Goal: Task Accomplishment & Management: Manage account settings

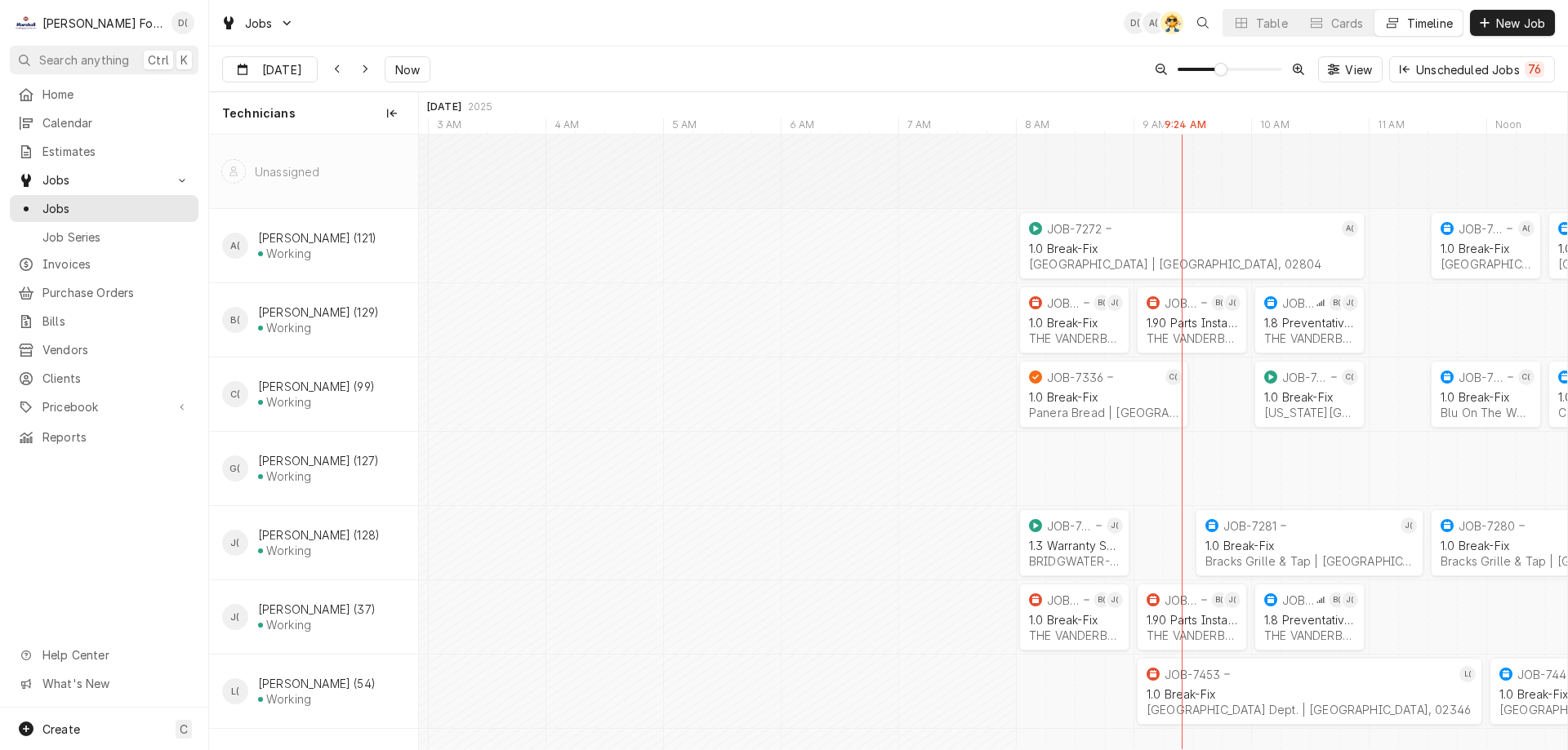
scroll to position [0, 22781]
click at [1273, 33] on button "Table" at bounding box center [1260, 23] width 74 height 26
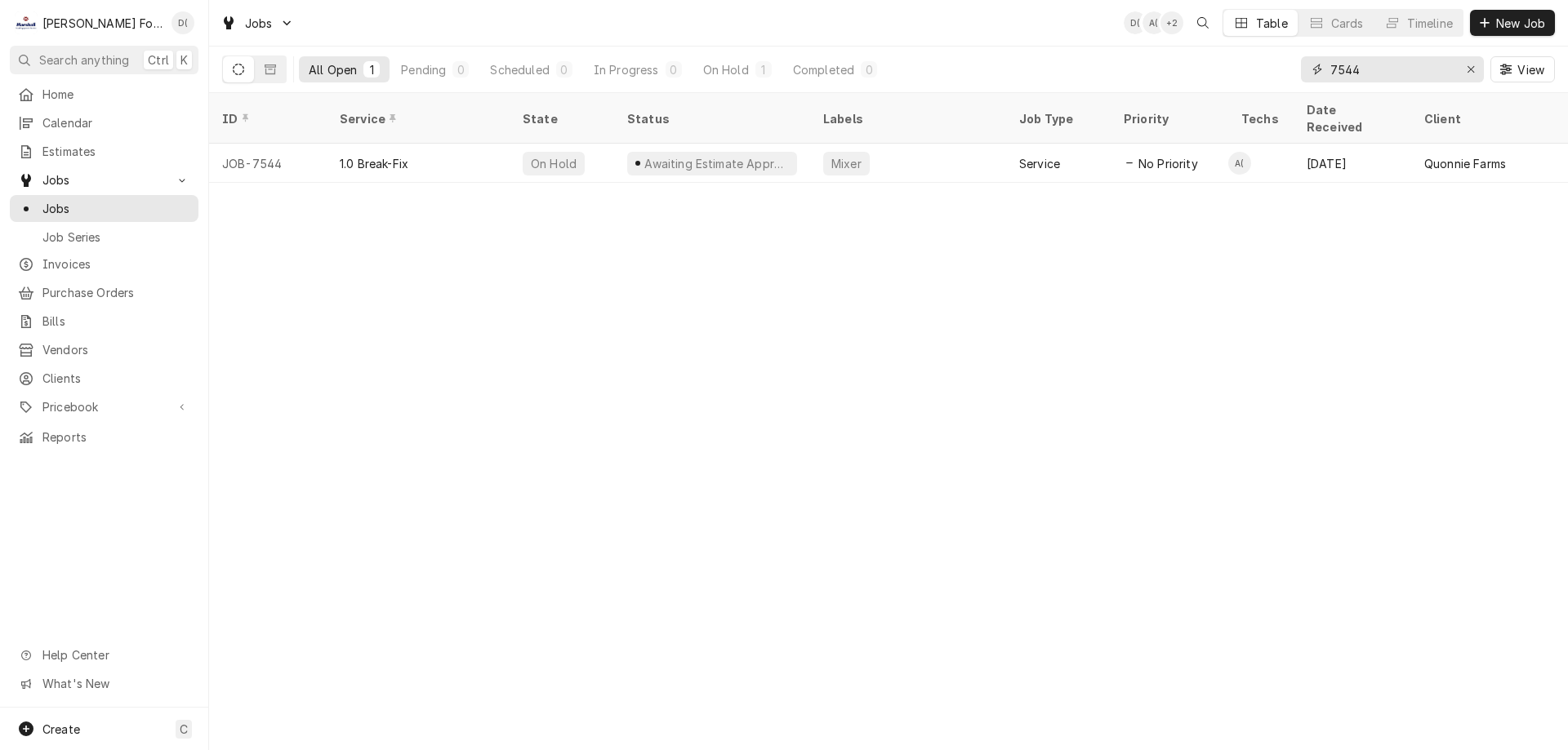
click at [1406, 73] on input "7544" at bounding box center [1392, 70] width 123 height 26
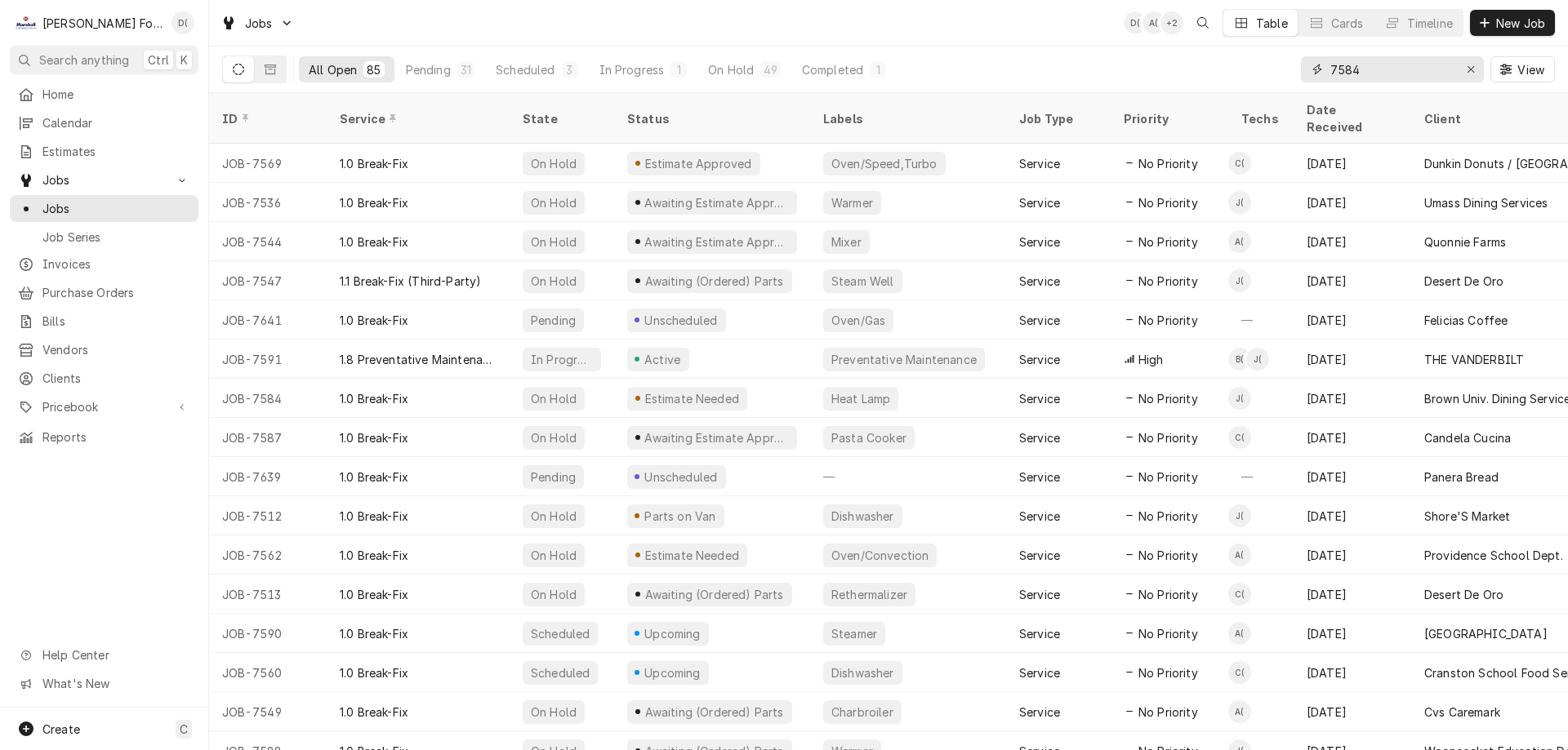
type input "7584"
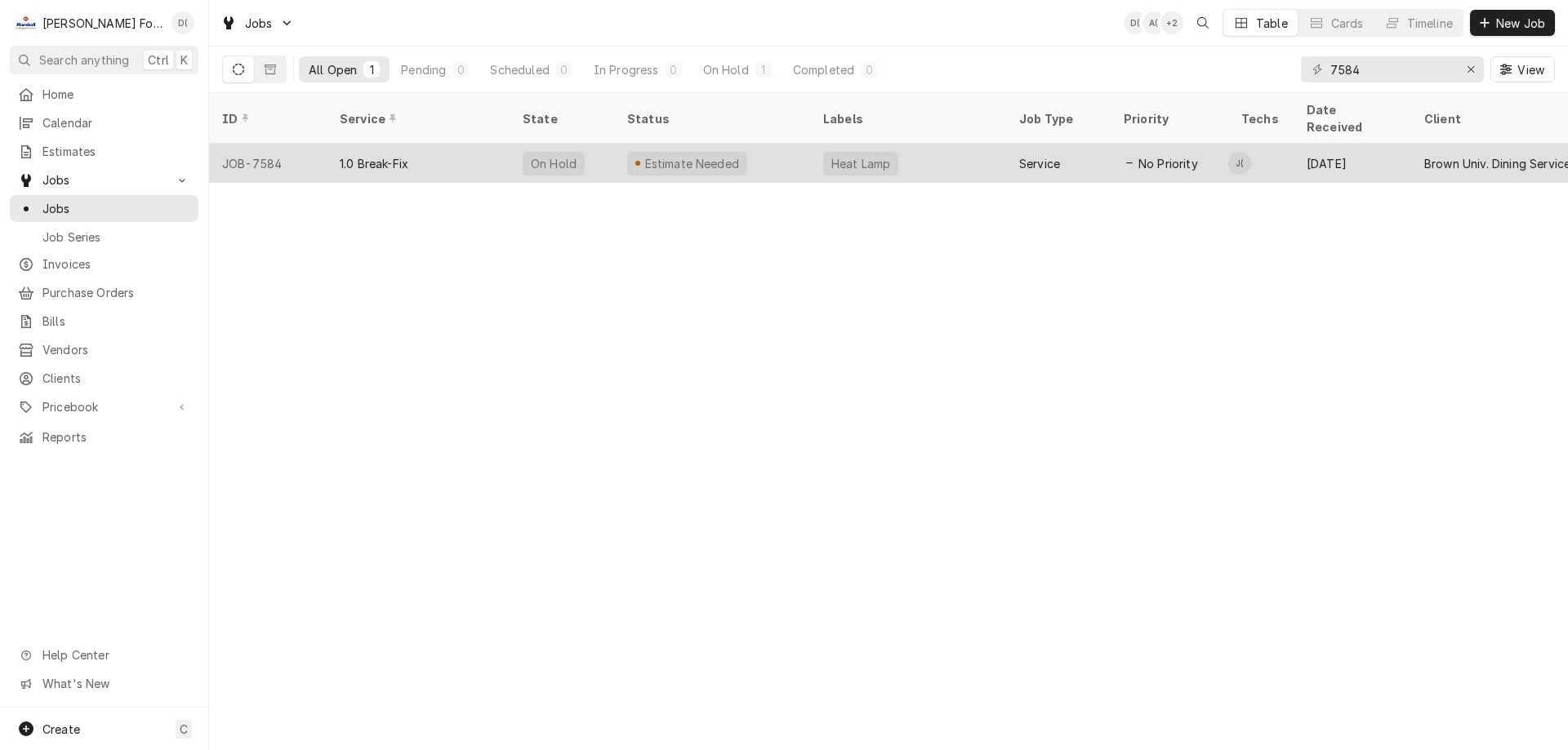
click at [761, 144] on div "Estimate Needed" at bounding box center [712, 163] width 196 height 39
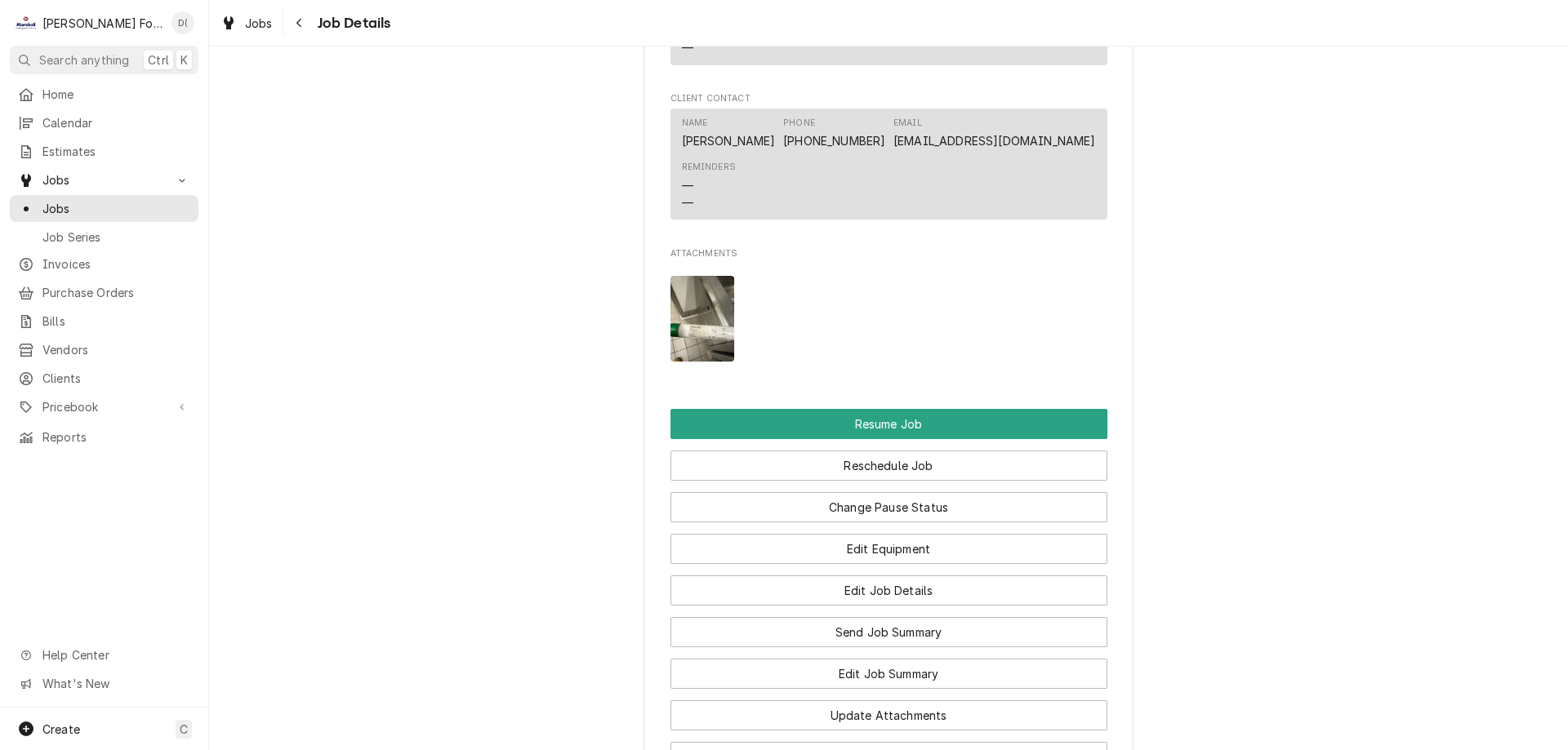
scroll to position [2286, 0]
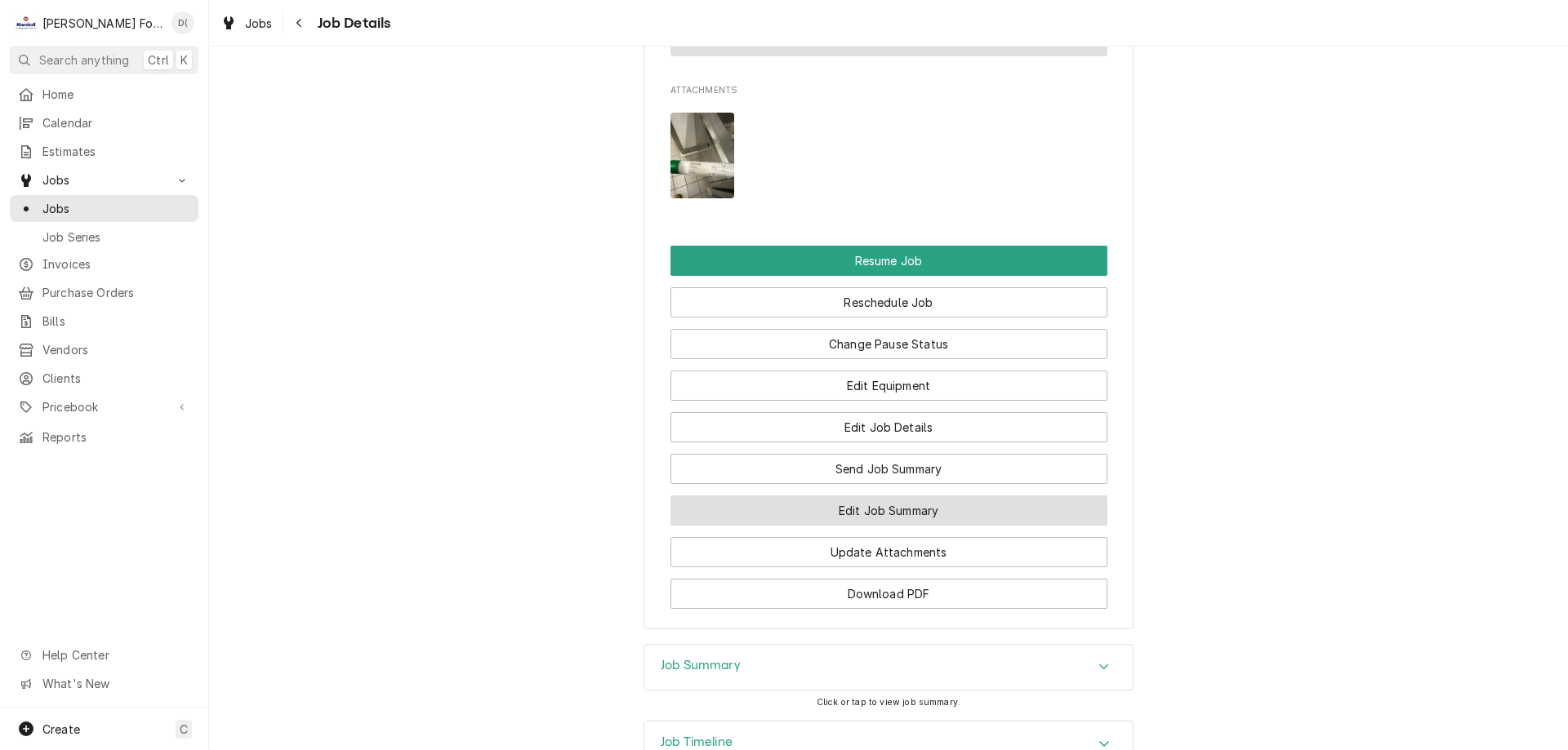
click at [865, 512] on button "Edit Job Summary" at bounding box center [888, 510] width 437 height 30
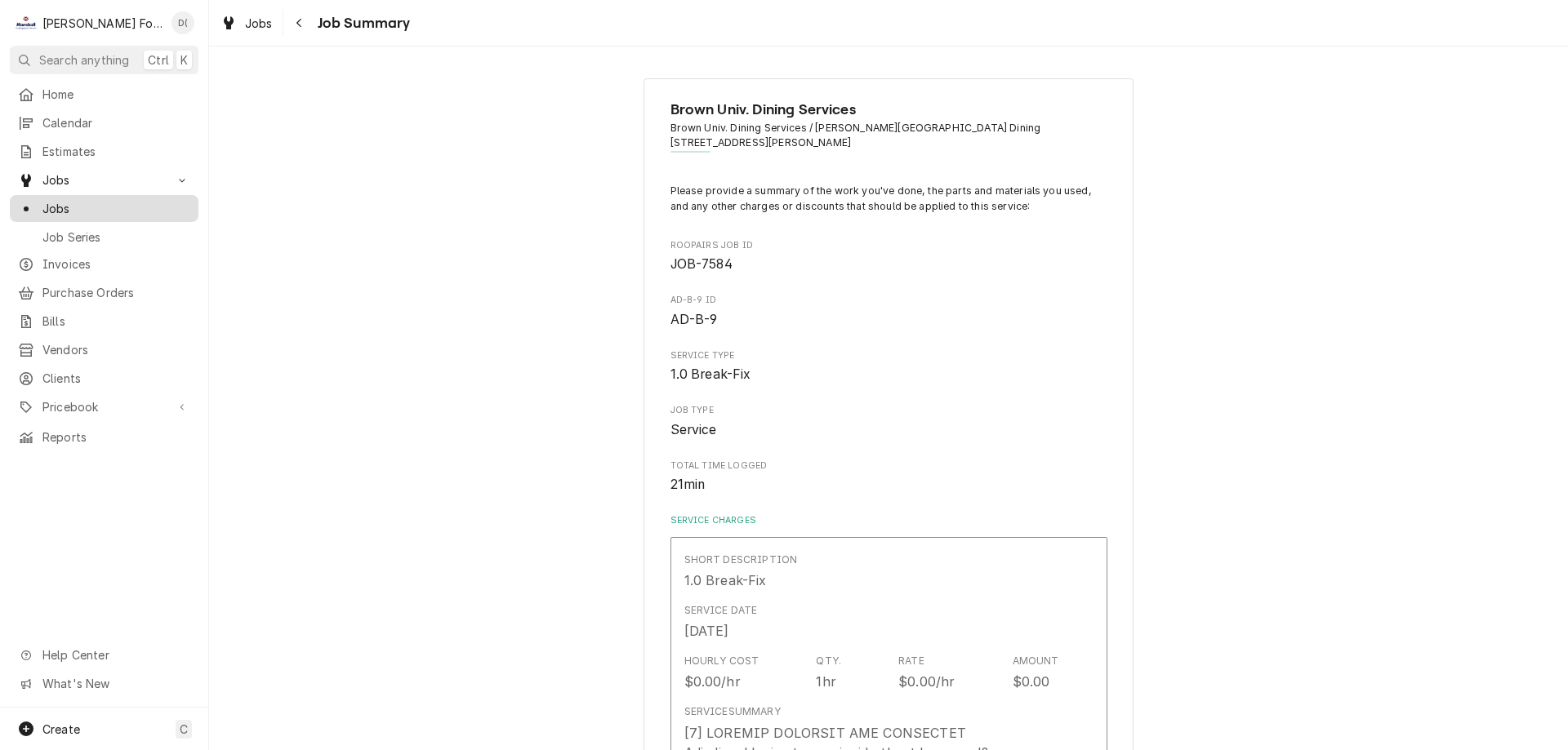
click at [112, 201] on span "Jobs" at bounding box center [117, 209] width 148 height 17
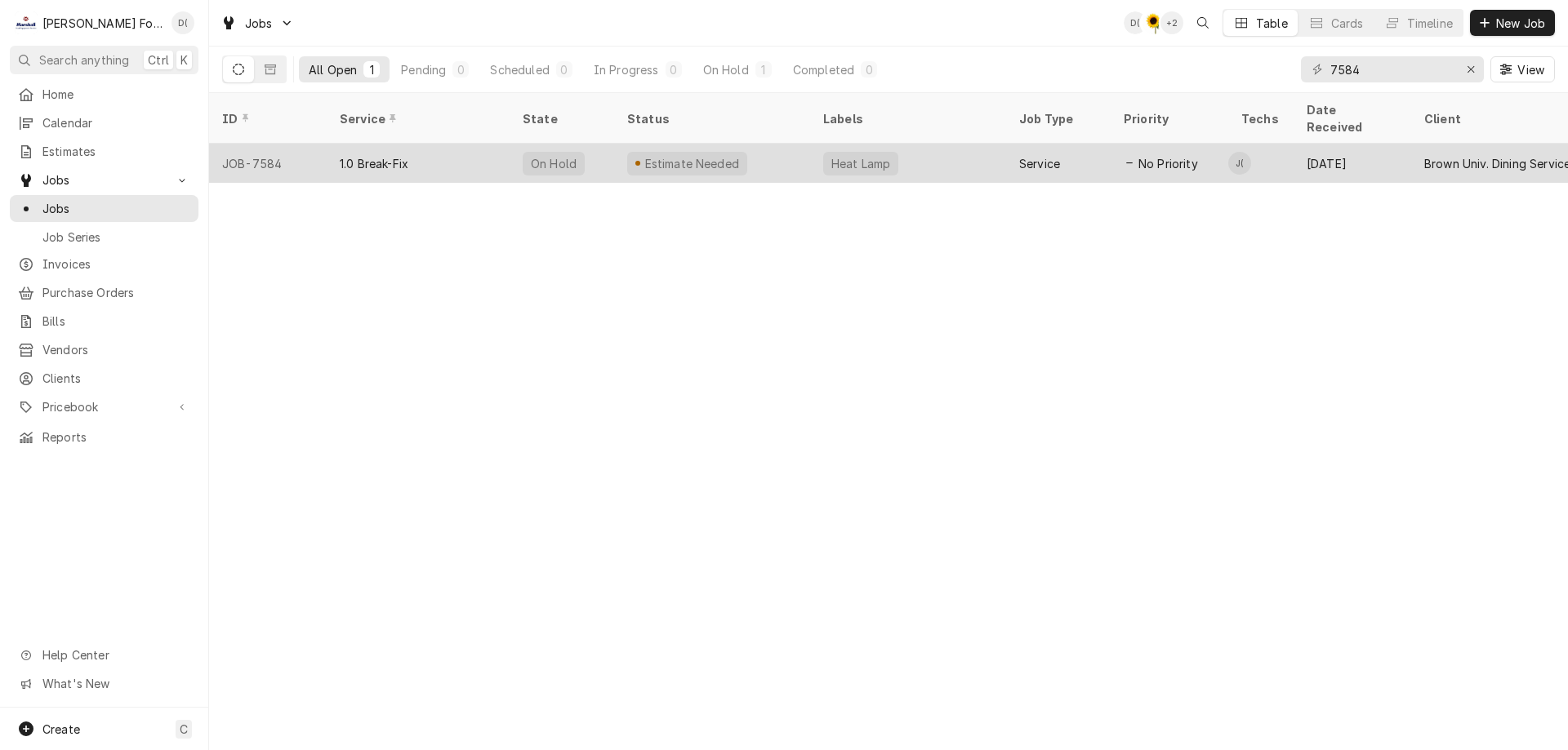
click at [742, 152] on div "Estimate Needed" at bounding box center [712, 163] width 196 height 39
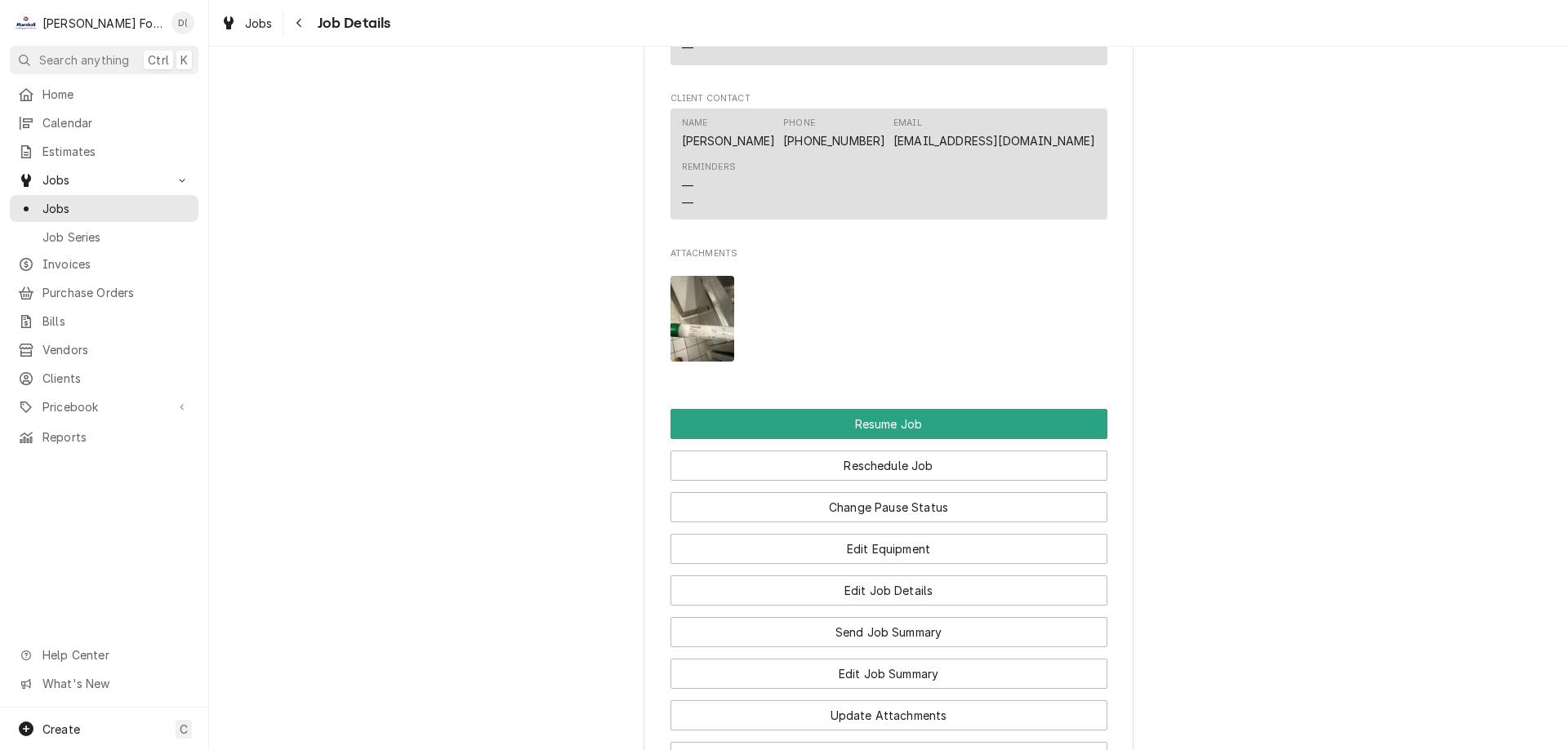
scroll to position [2368, 0]
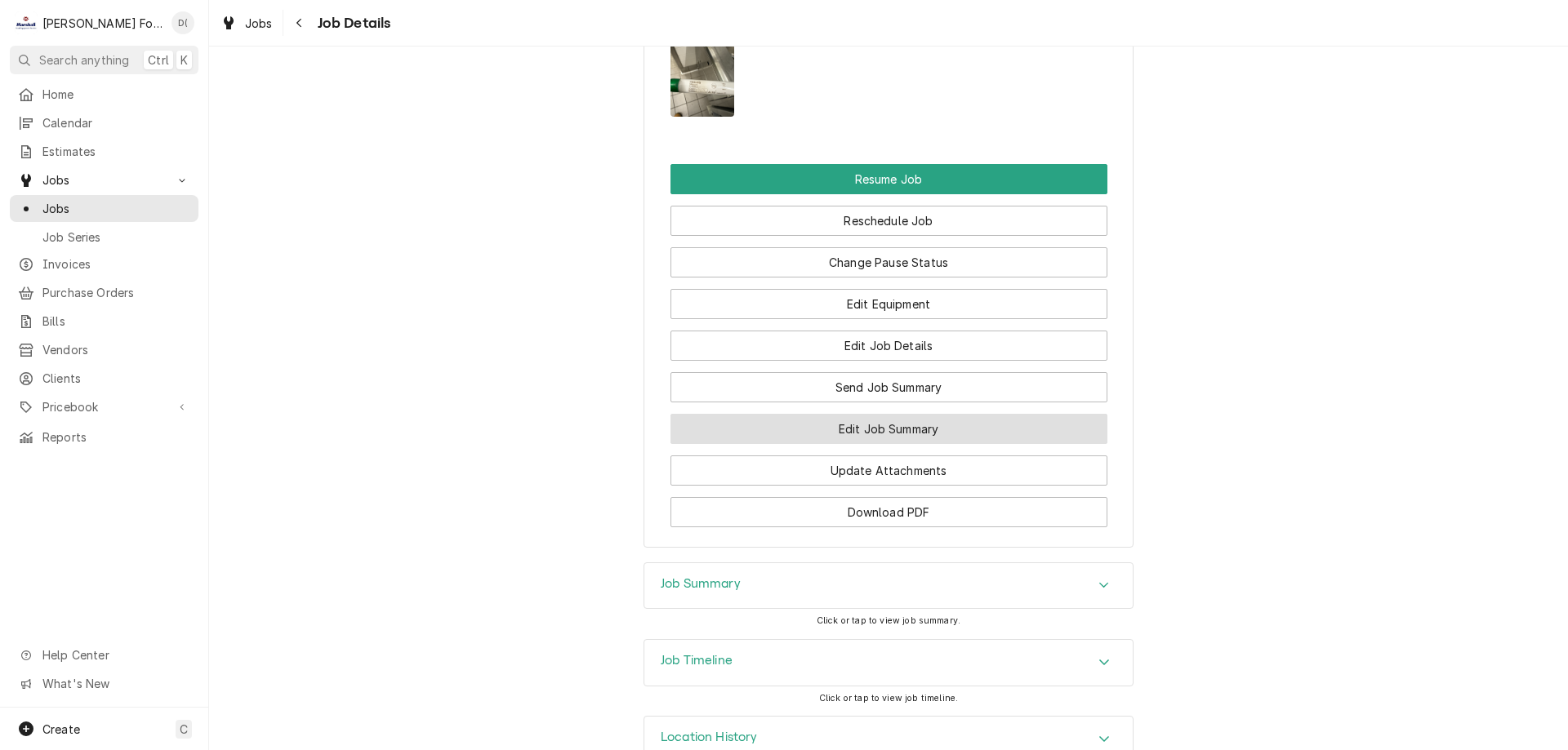
click at [794, 416] on button "Edit Job Summary" at bounding box center [888, 429] width 437 height 30
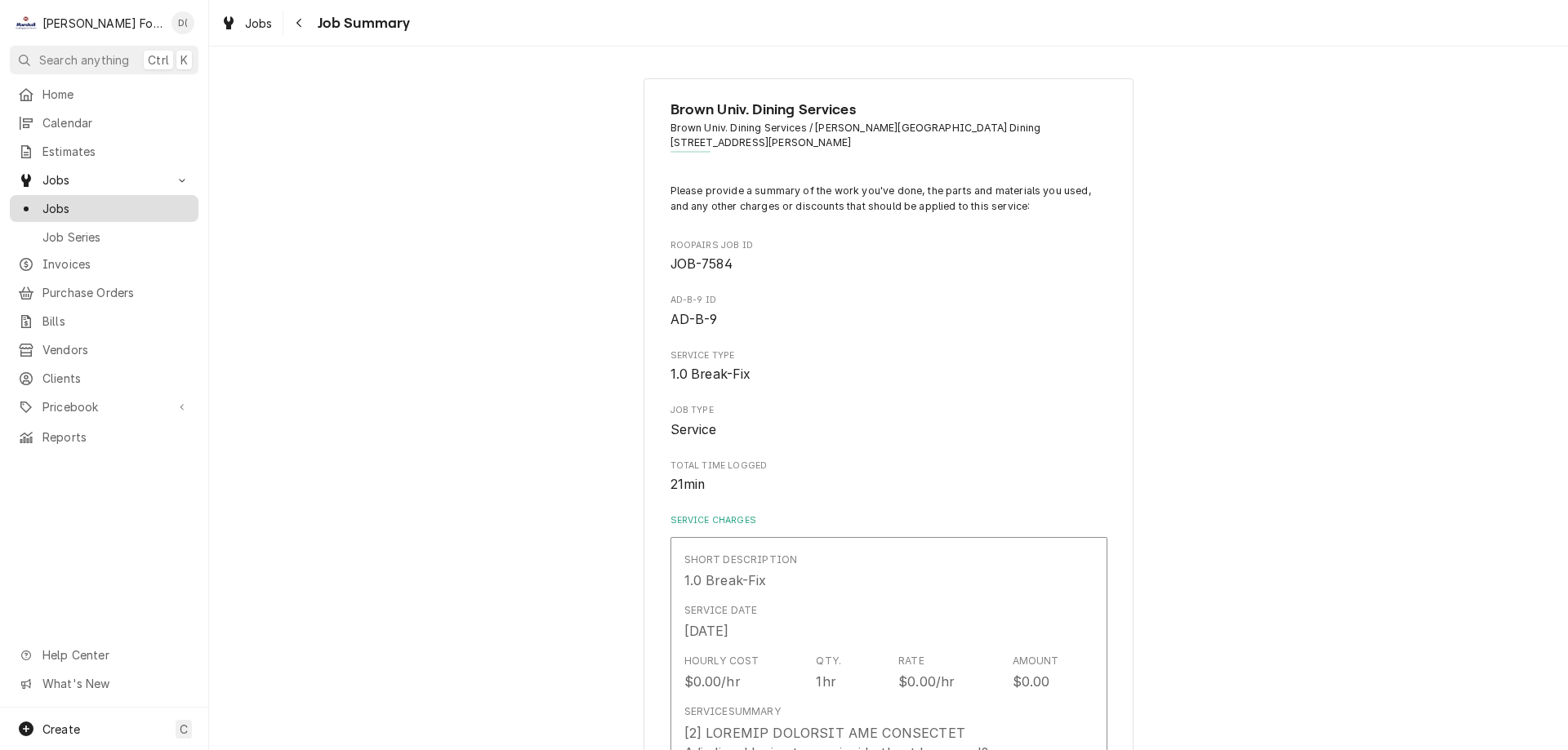
click at [115, 200] on span "Jobs" at bounding box center [117, 209] width 148 height 17
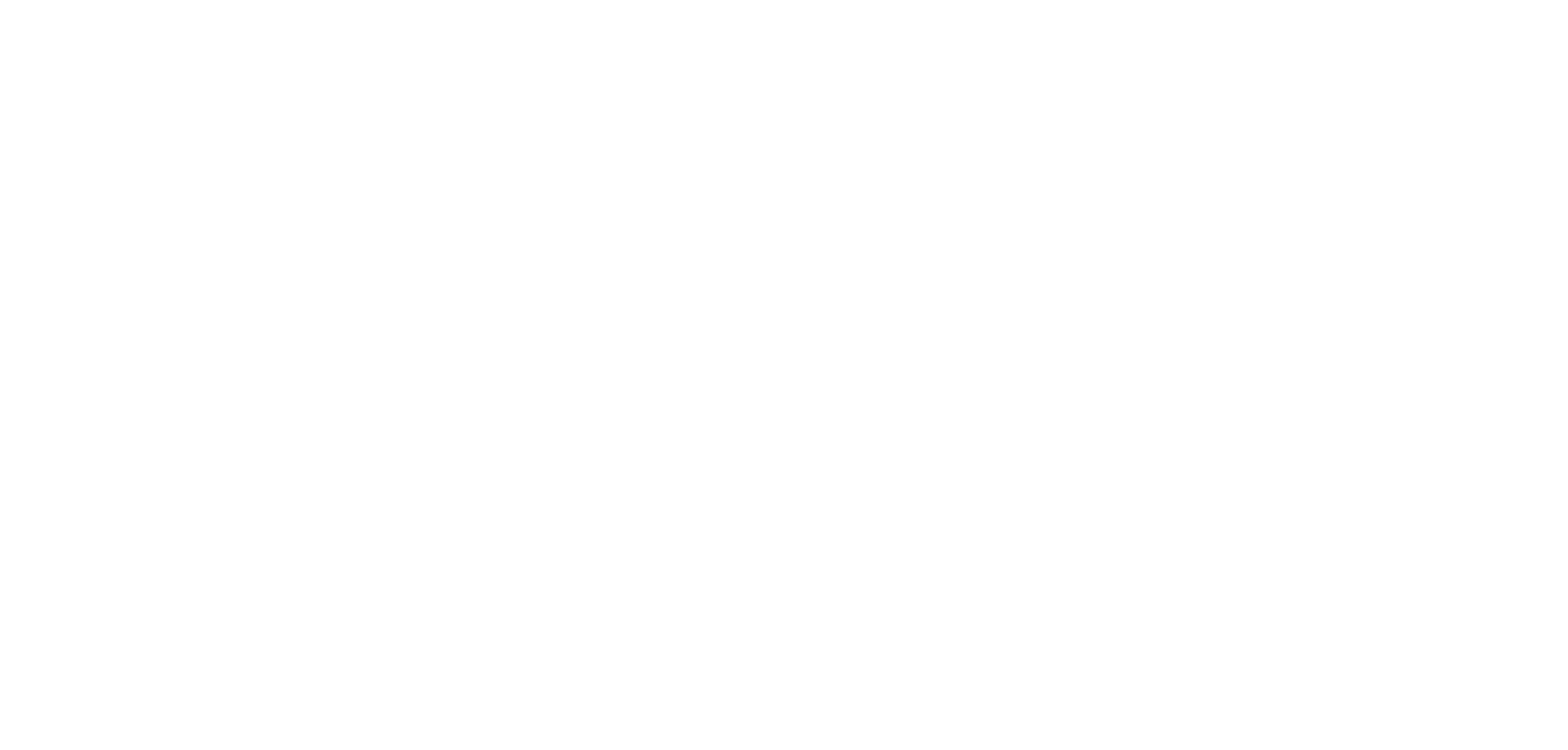
click at [125, 205] on div "Dynamic Content Wrapper" at bounding box center [784, 375] width 1568 height 750
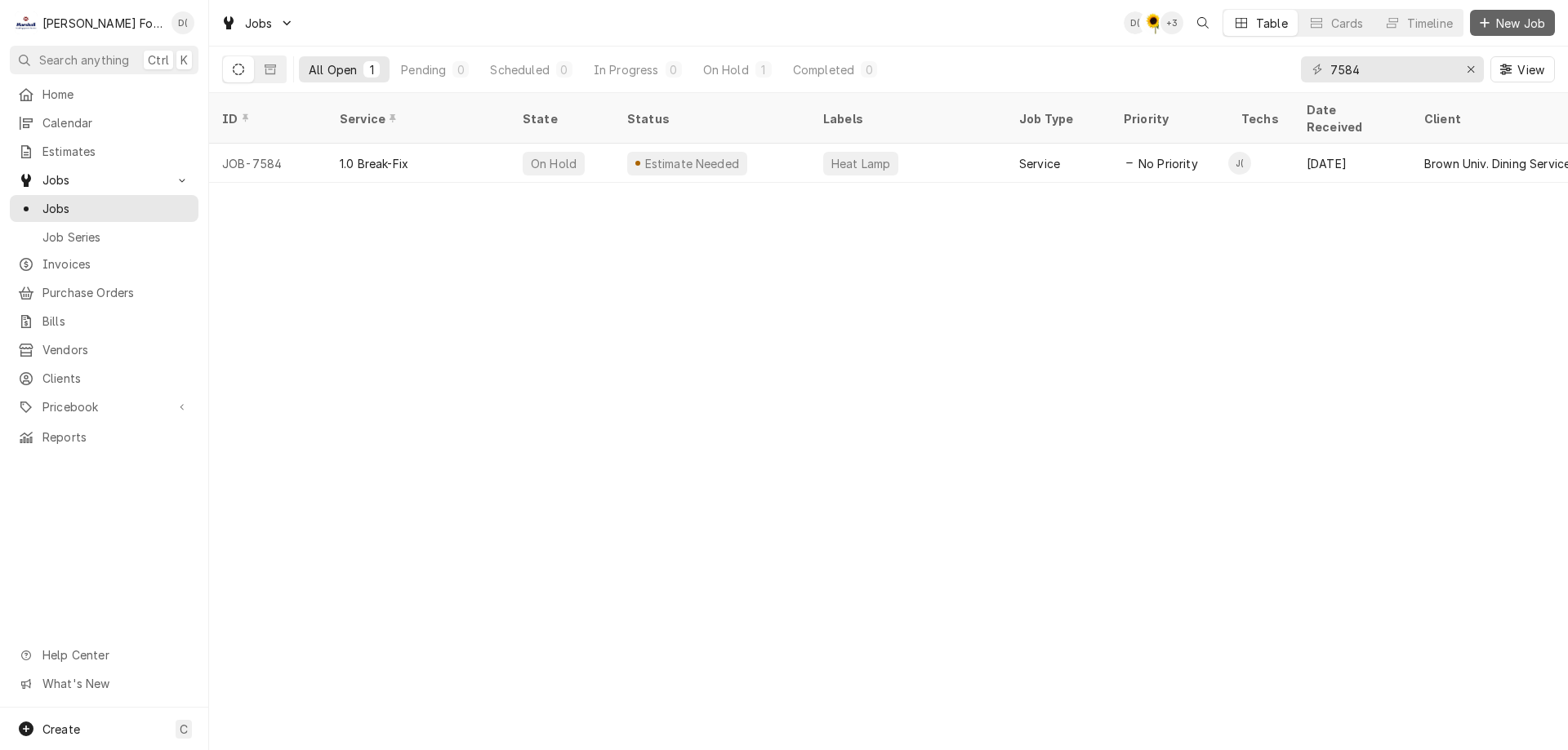
click at [1511, 22] on span "New Job" at bounding box center [1521, 24] width 56 height 17
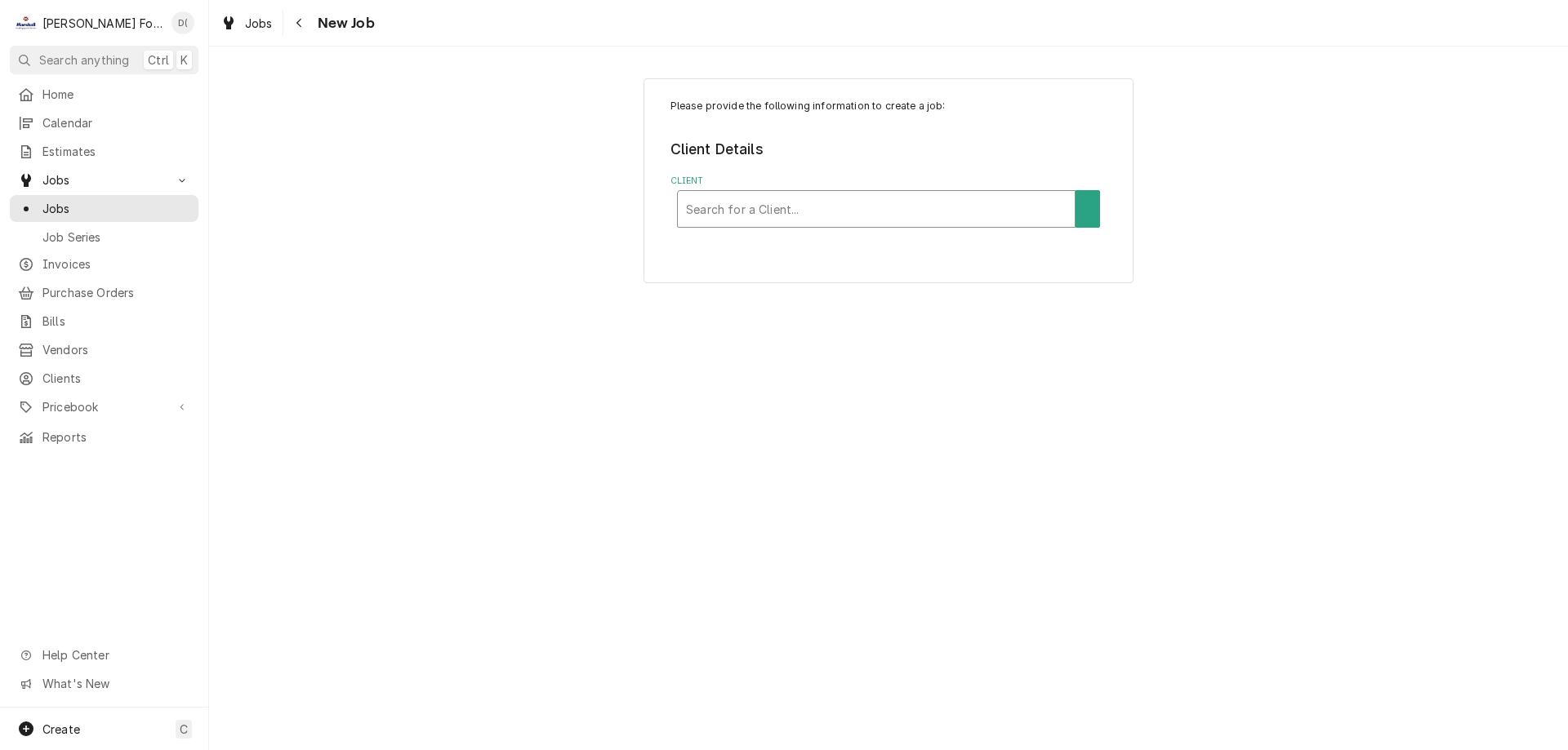
click at [772, 196] on div "Client" at bounding box center [876, 209] width 381 height 30
type input "providence coll"
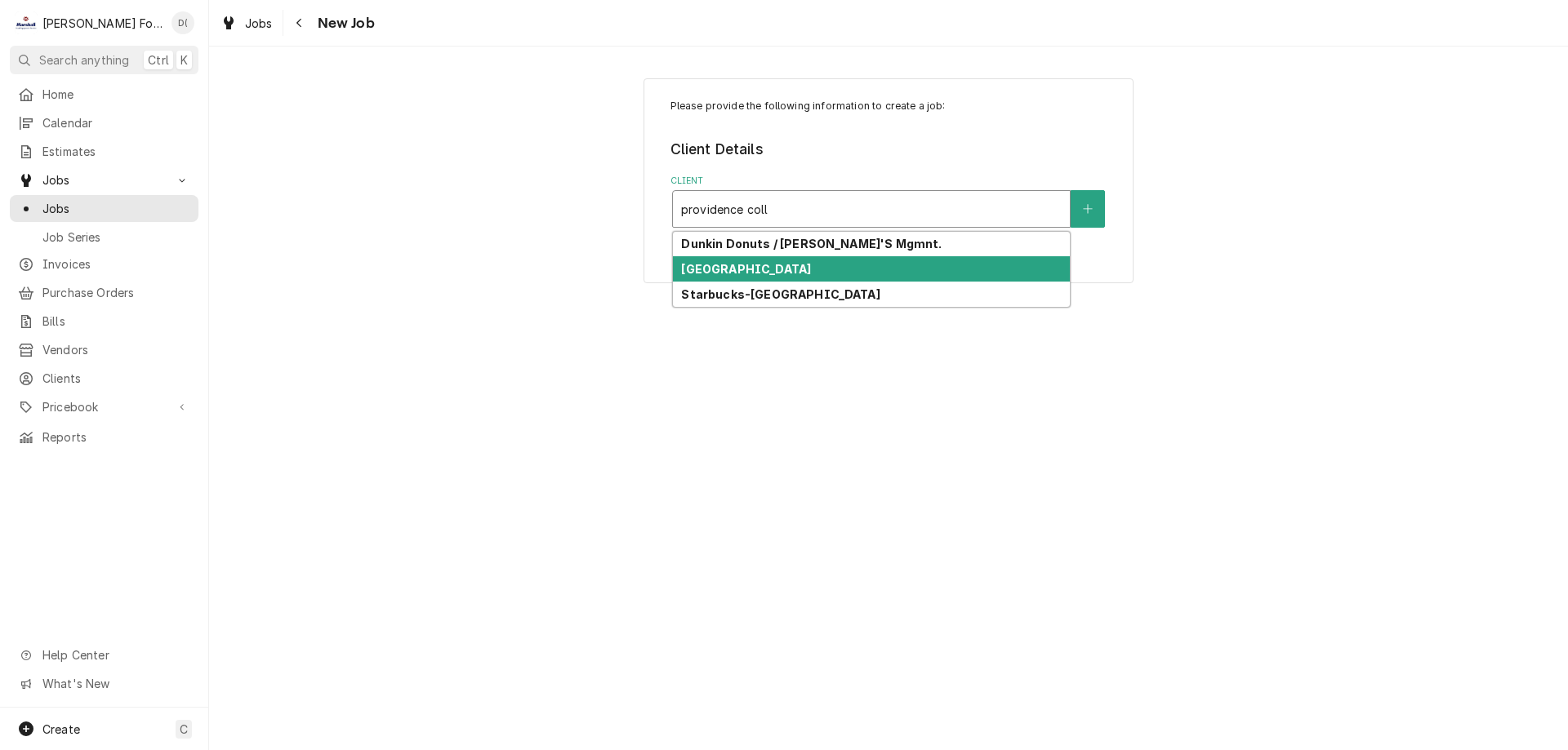
click at [777, 267] on strong "Providence College" at bounding box center [746, 269] width 130 height 14
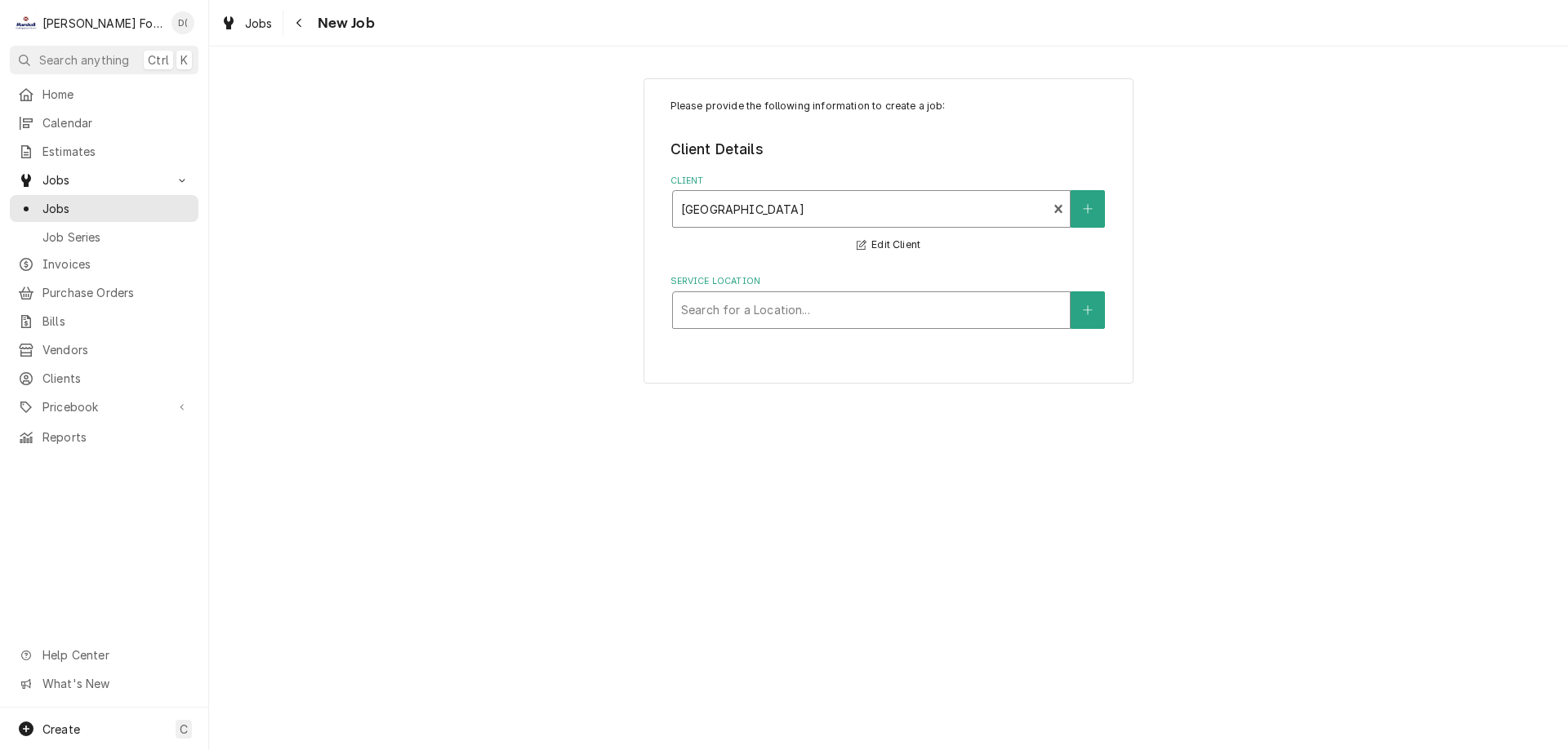
click at [800, 303] on div "Service Location" at bounding box center [872, 310] width 381 height 30
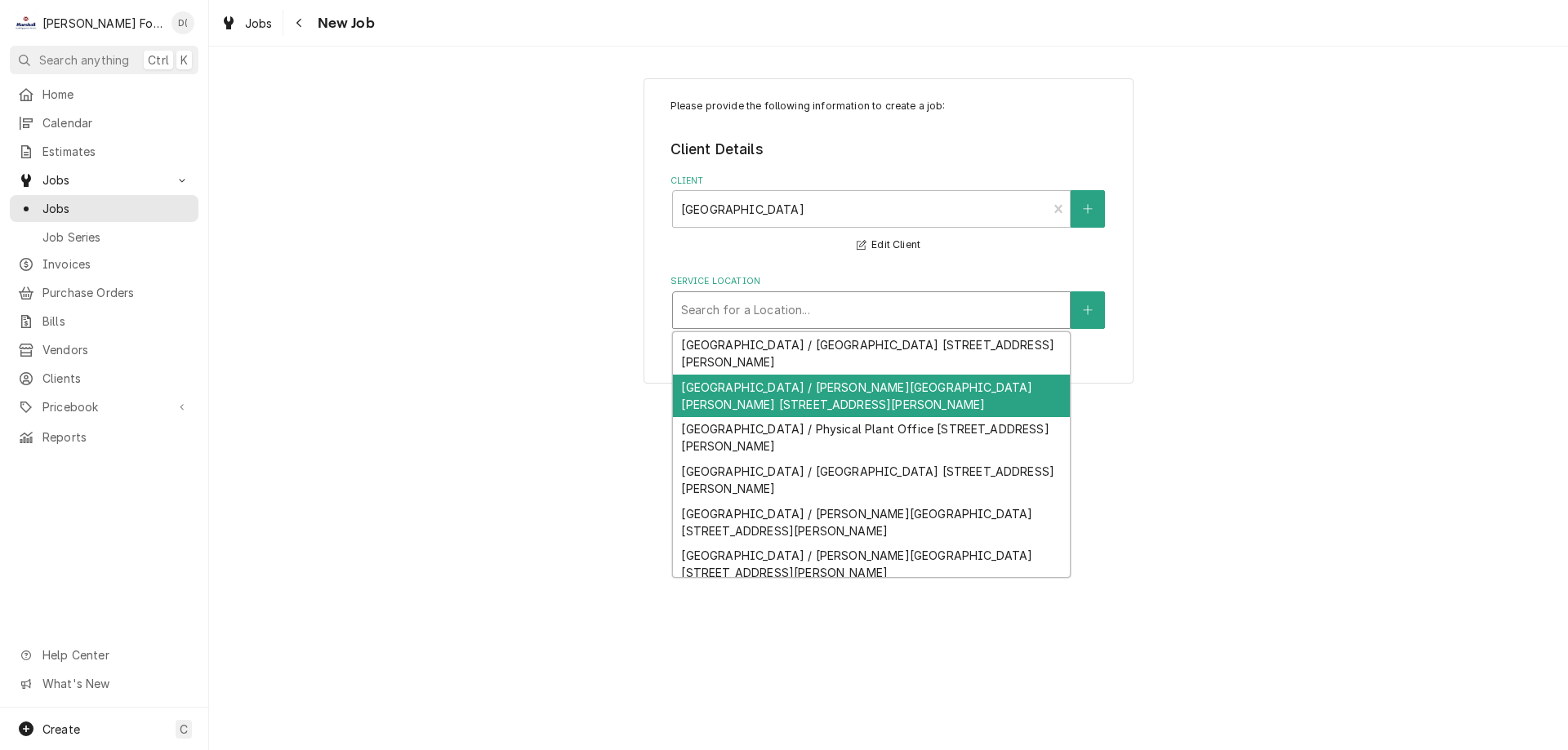
click at [790, 383] on div "Providence College / Harkins Hall 1 Cunningham Square, Providence, RI 02918" at bounding box center [871, 395] width 397 height 43
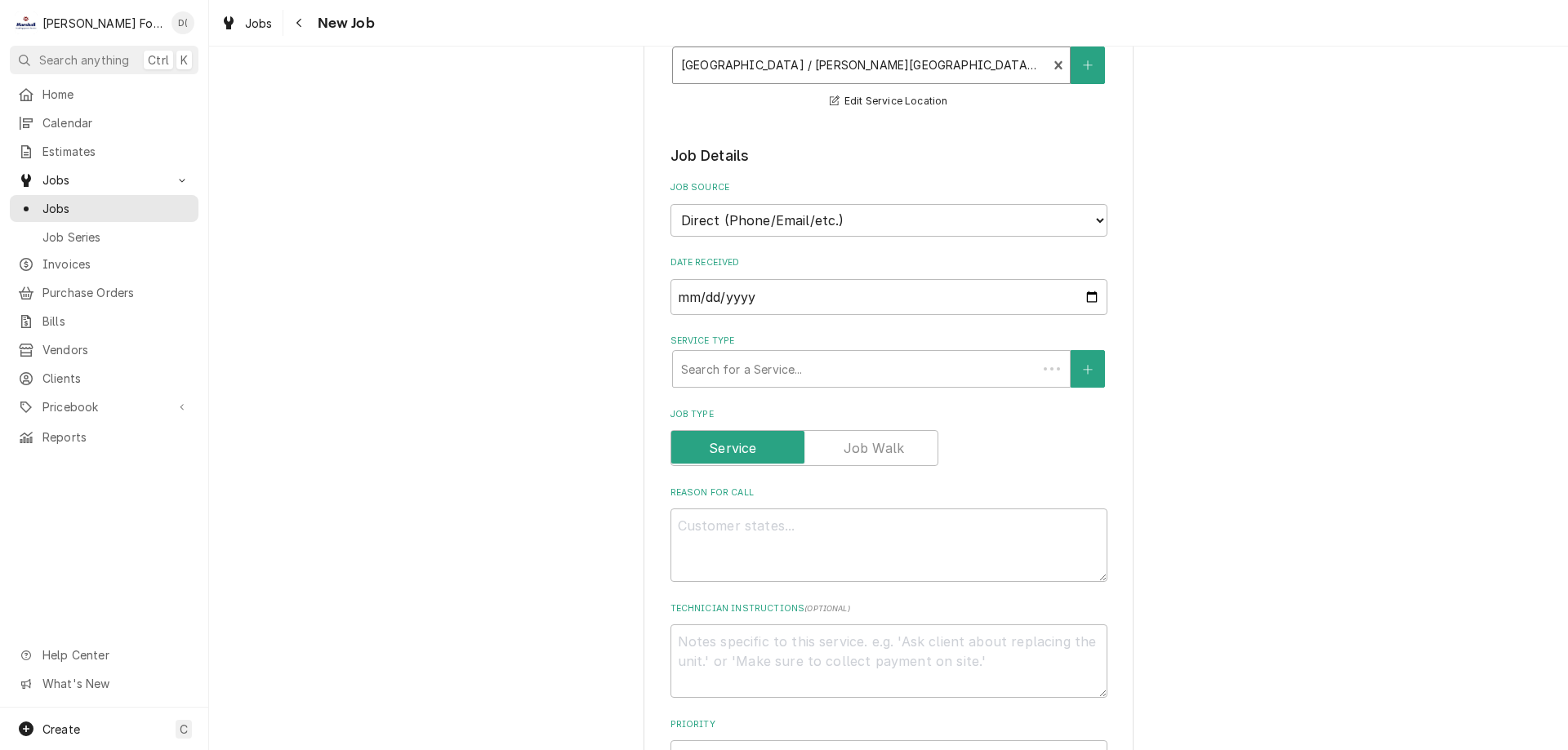
scroll to position [409, 0]
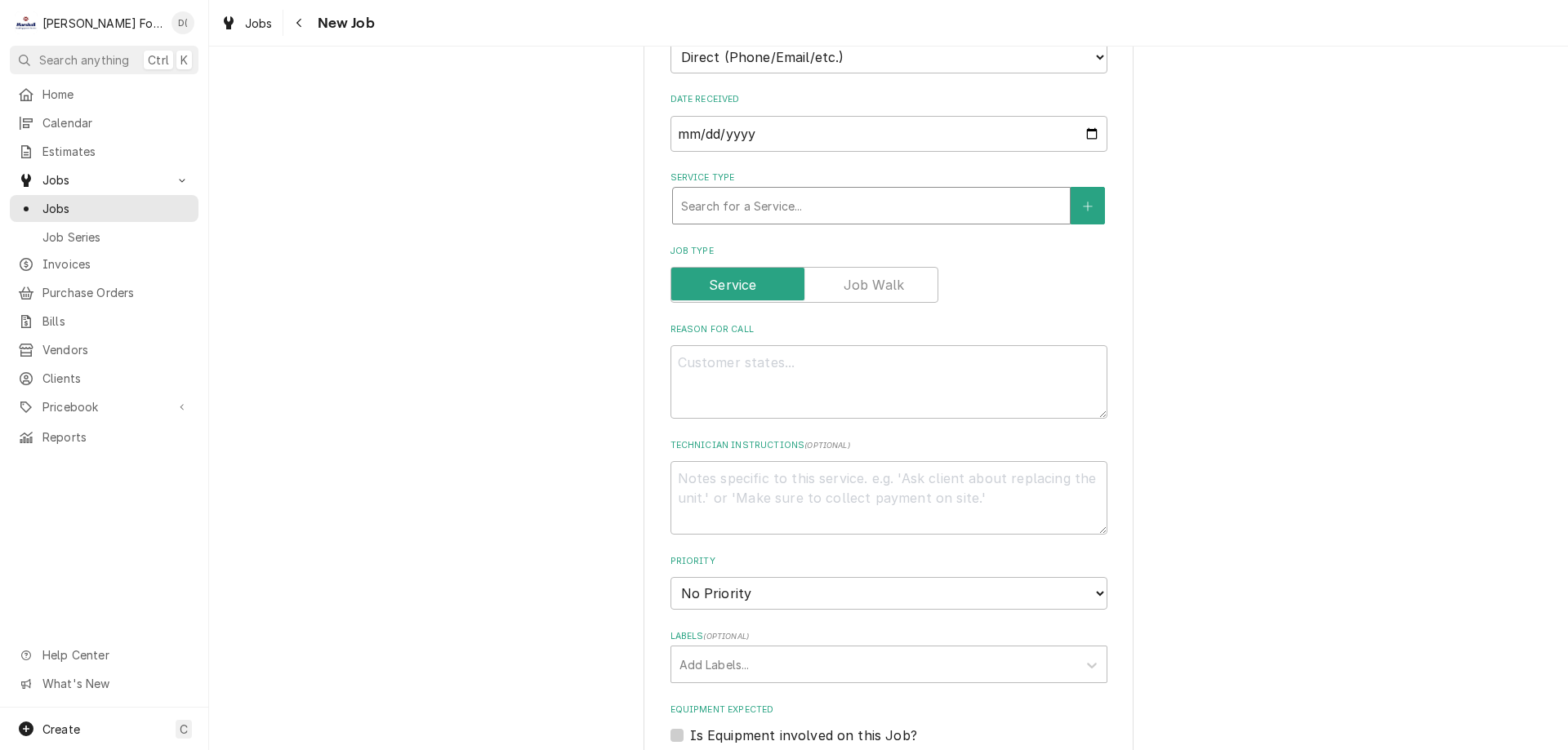
click at [789, 200] on div "Service Type" at bounding box center [872, 206] width 381 height 30
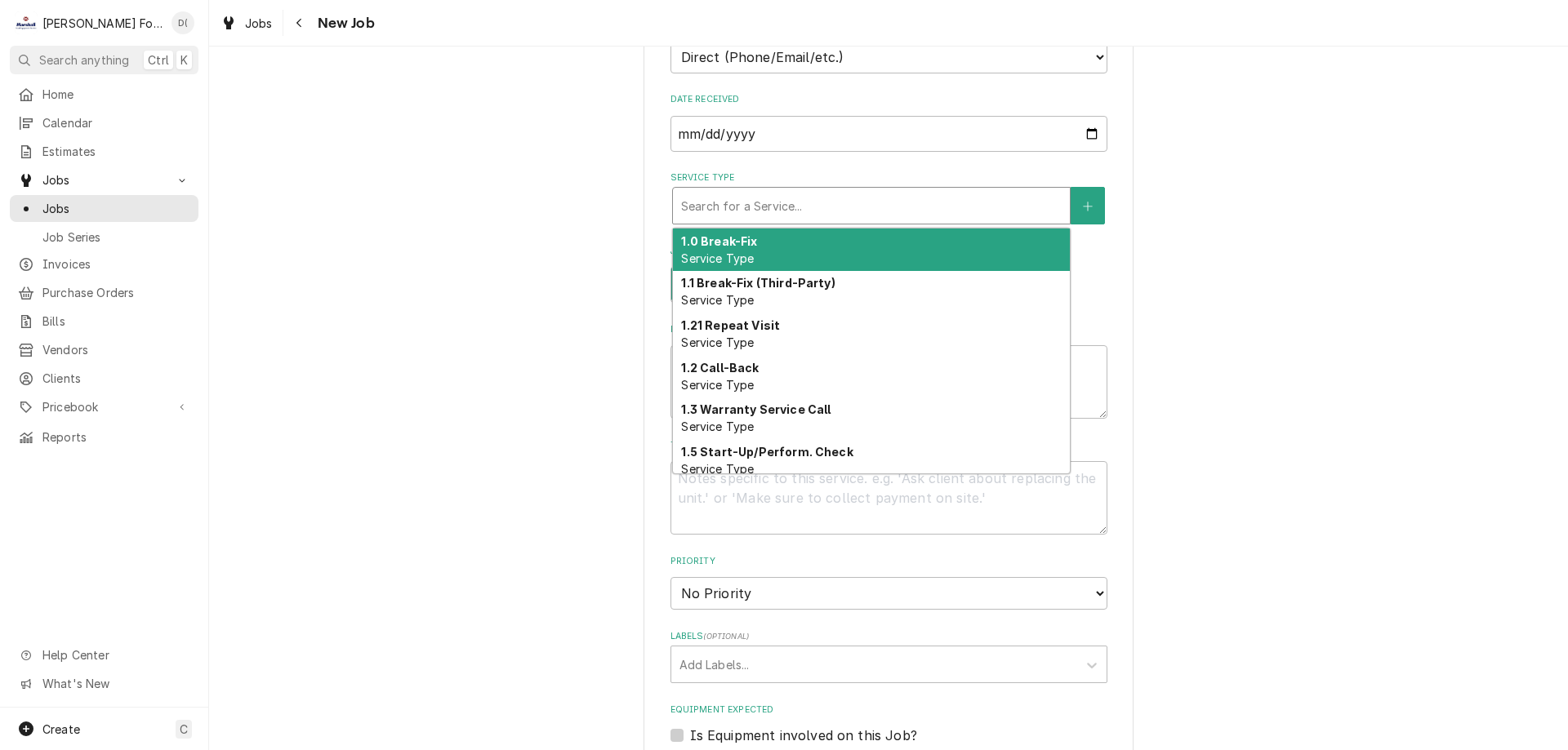
click at [771, 242] on div "1.0 Break-Fix Service Type" at bounding box center [871, 249] width 397 height 43
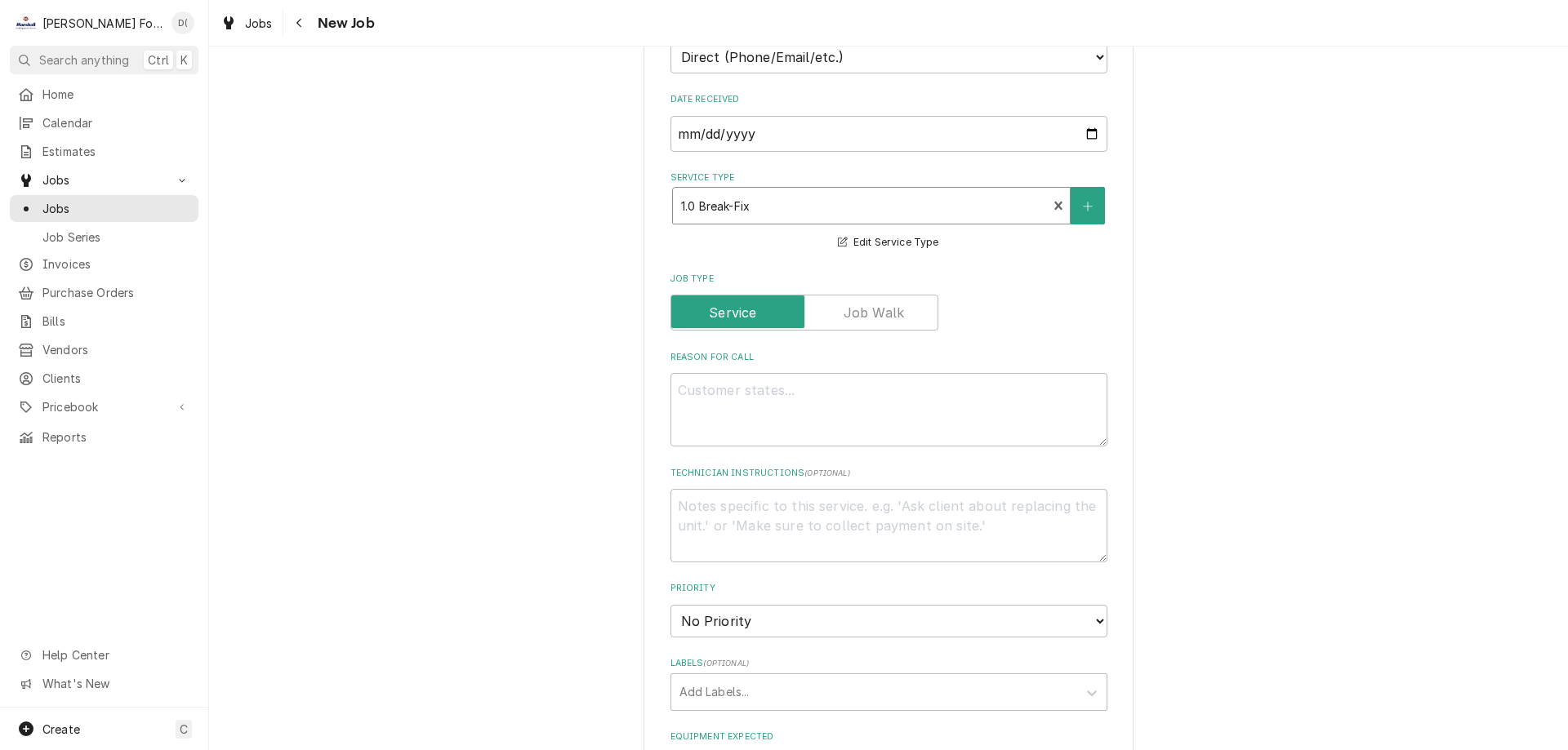
type textarea "x"
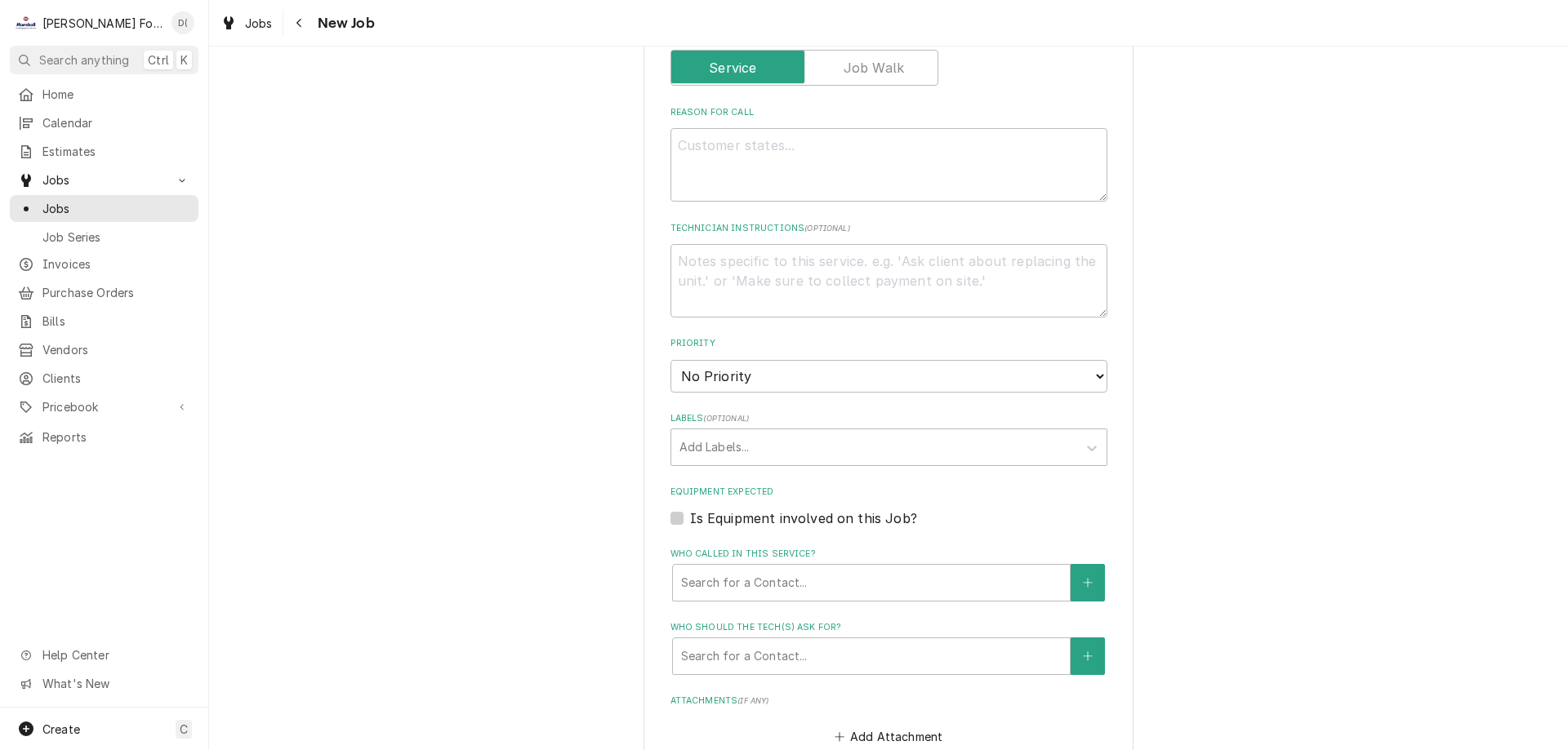
scroll to position [245, 0]
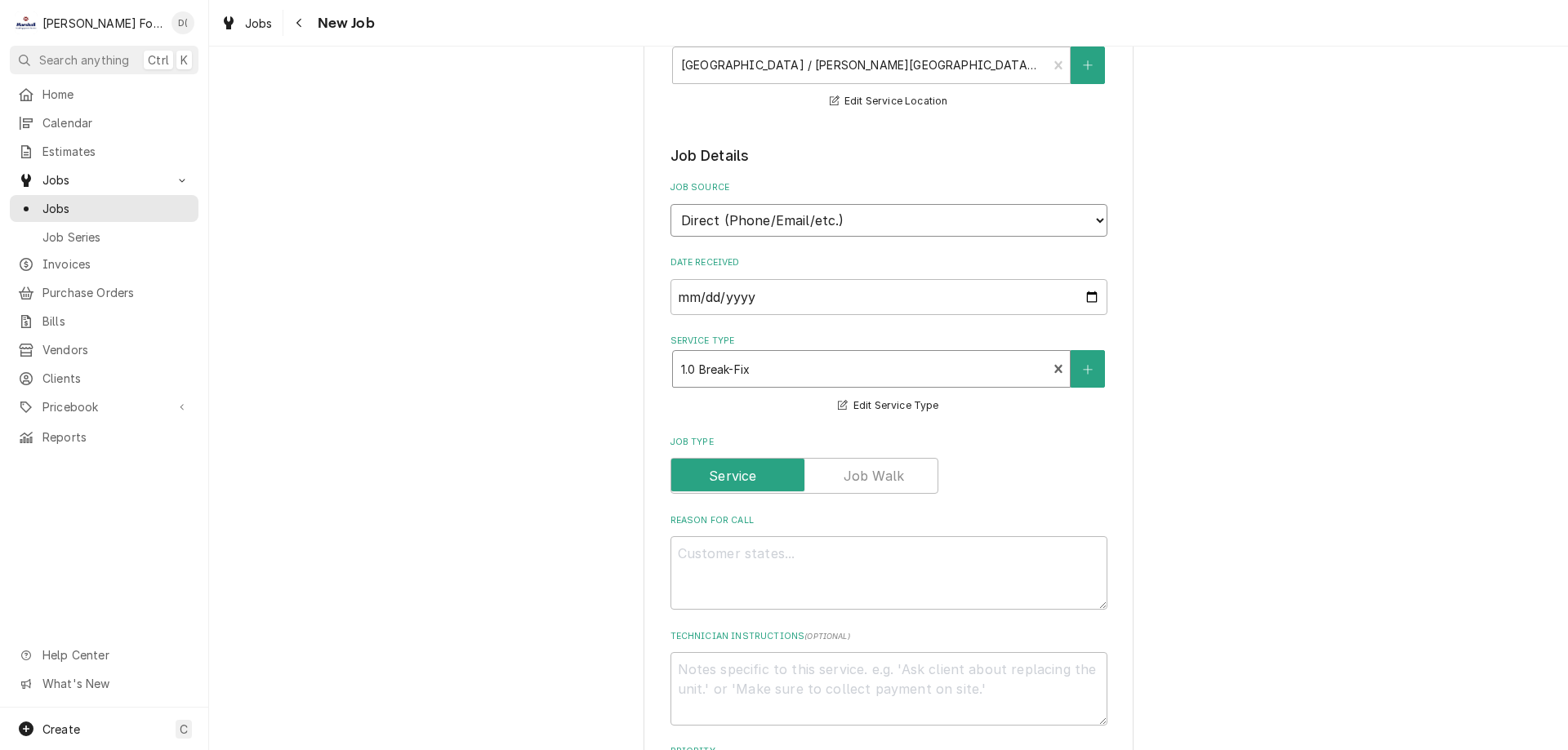
click at [1072, 227] on select "Direct (Phone/Email/etc.) Service Channel Corrigo Ecotrak Other" at bounding box center [888, 220] width 437 height 32
select select "100"
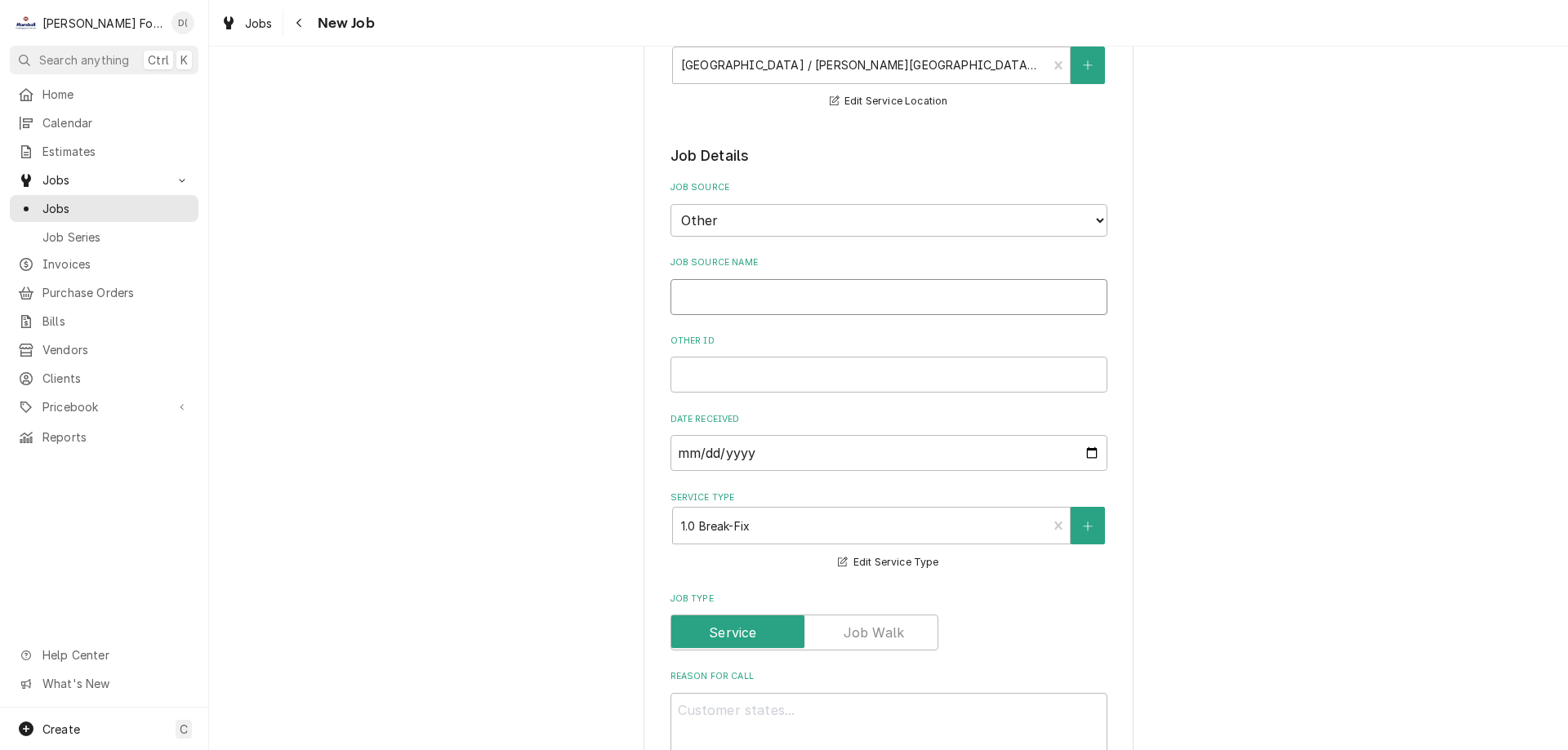
click at [774, 293] on input "Job Source Name" at bounding box center [888, 297] width 437 height 36
type textarea "x"
type input "k"
type textarea "x"
type input "kgi"
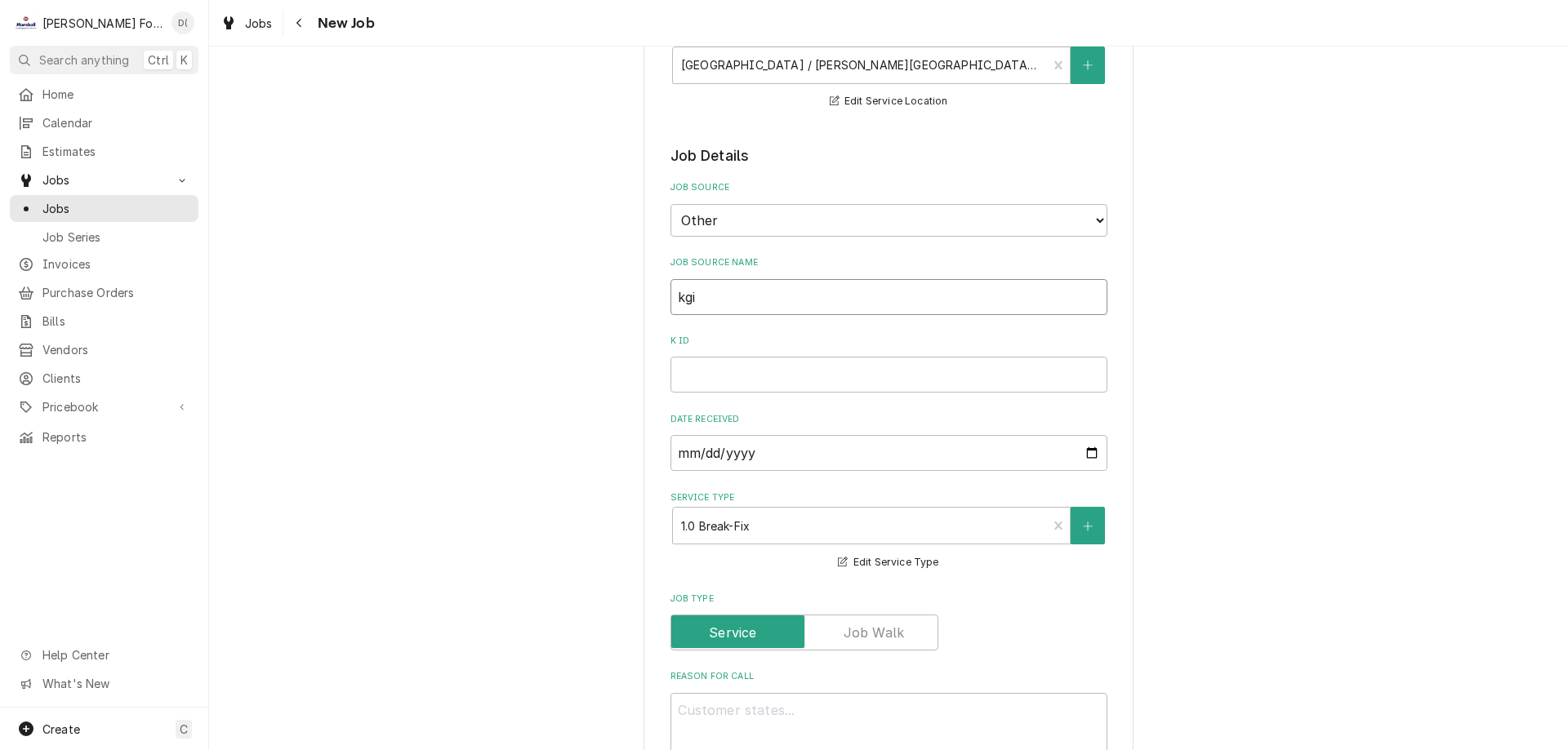
type textarea "x"
type input "kgiou"
type textarea "x"
type input "kgio"
type textarea "x"
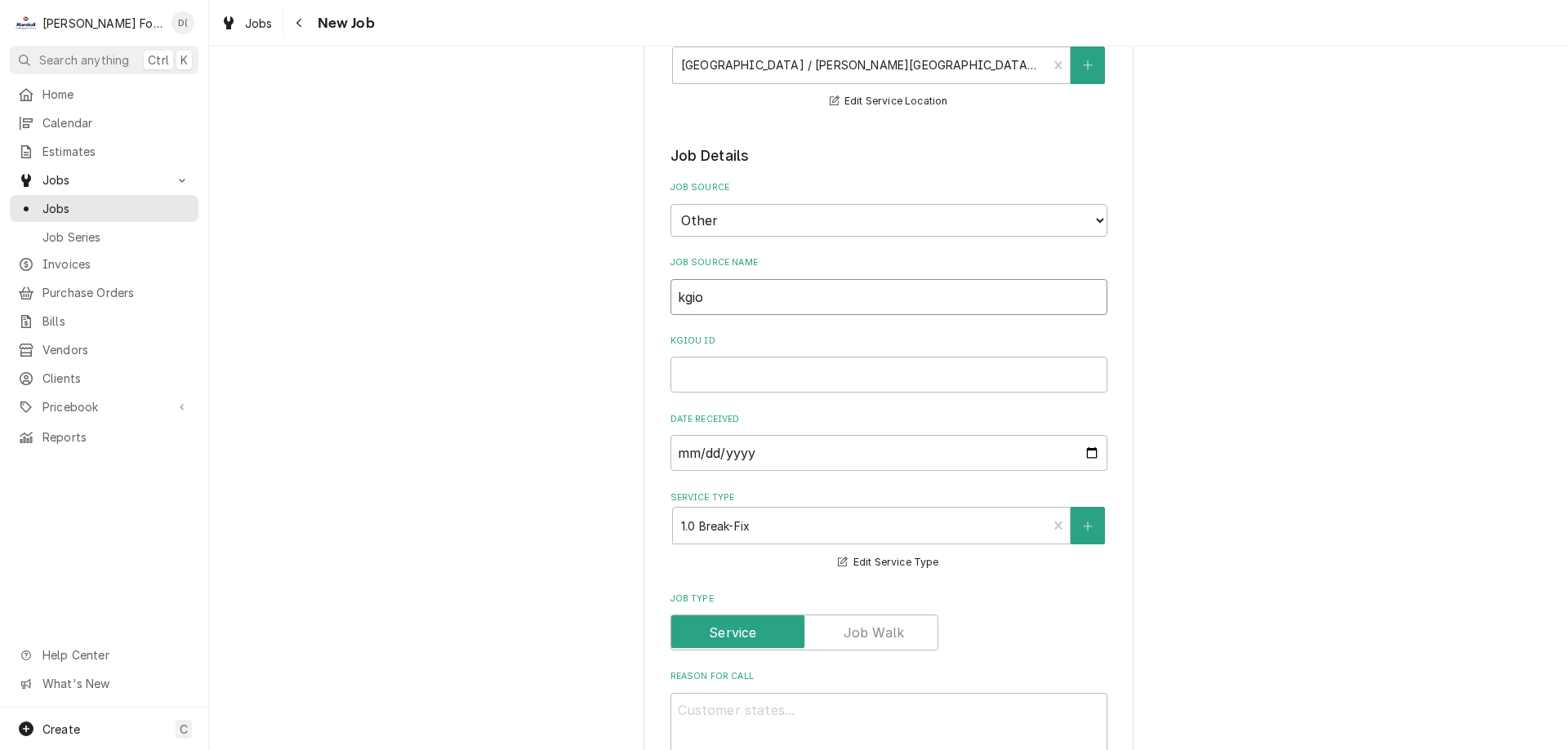
type input "kgi"
type textarea "x"
type input "kg"
type textarea "x"
type input "k"
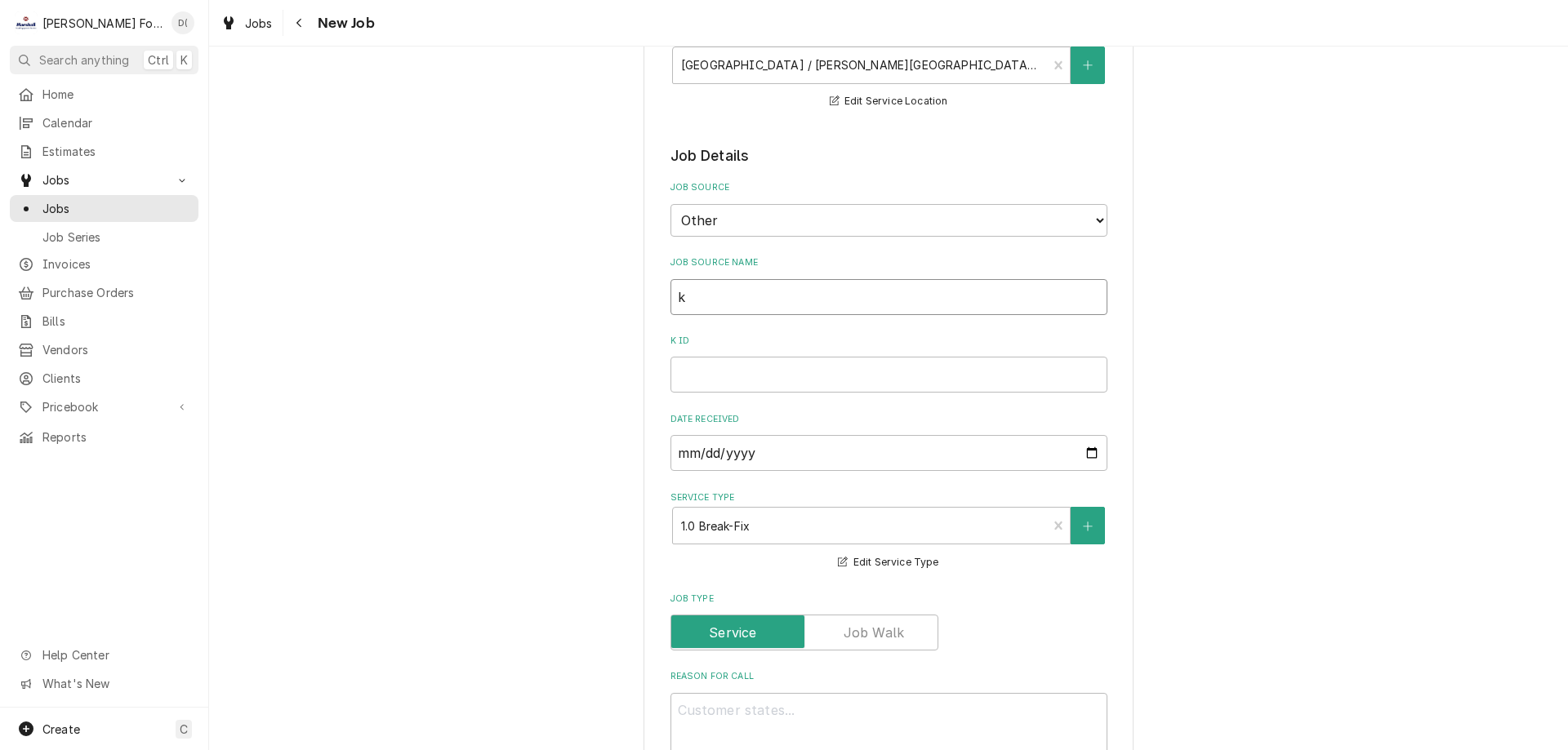
type textarea "x"
type input "i"
type textarea "x"
type input "id"
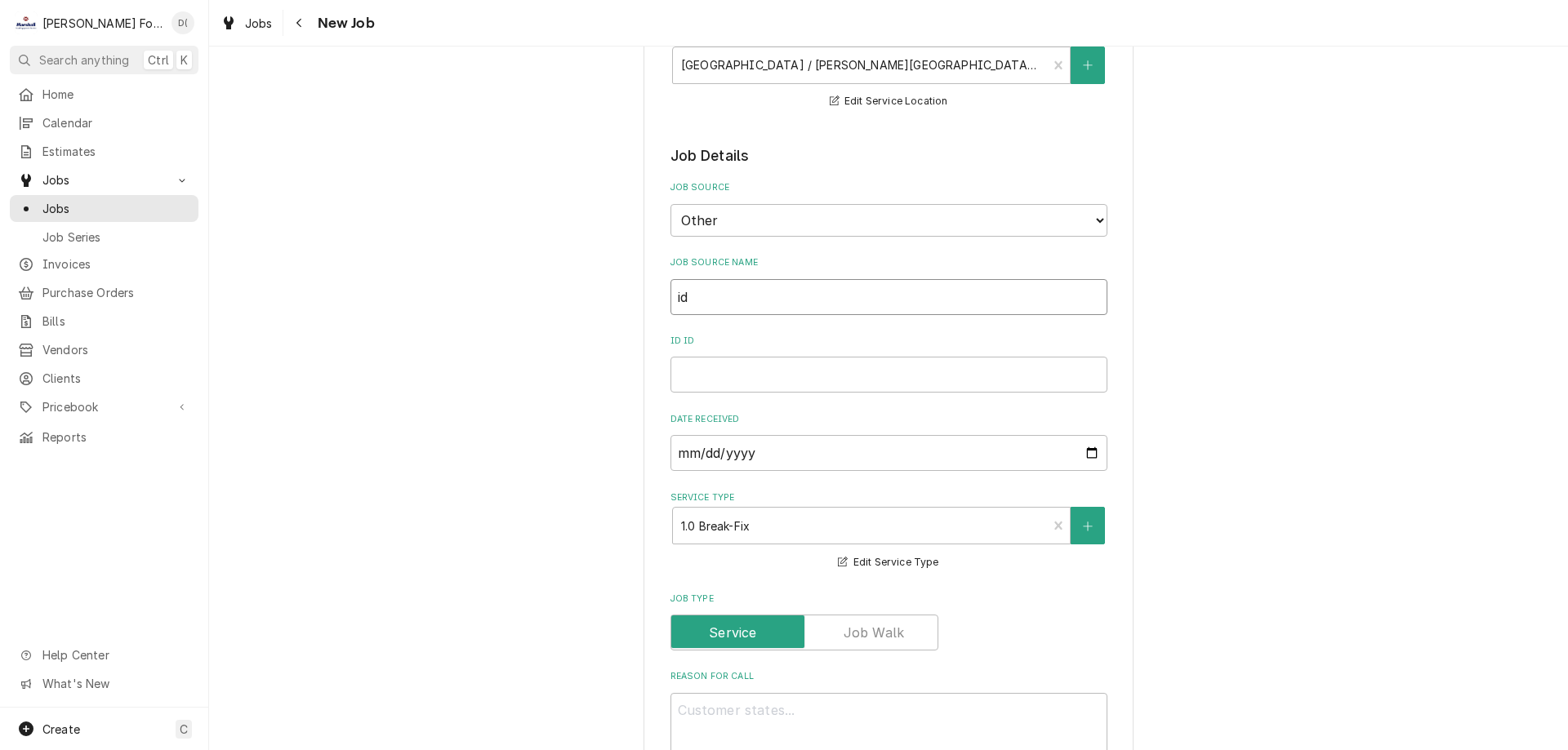
type textarea "x"
type input "id#"
type textarea "x"
type input "id#"
click at [705, 365] on input "id# ID" at bounding box center [888, 375] width 437 height 36
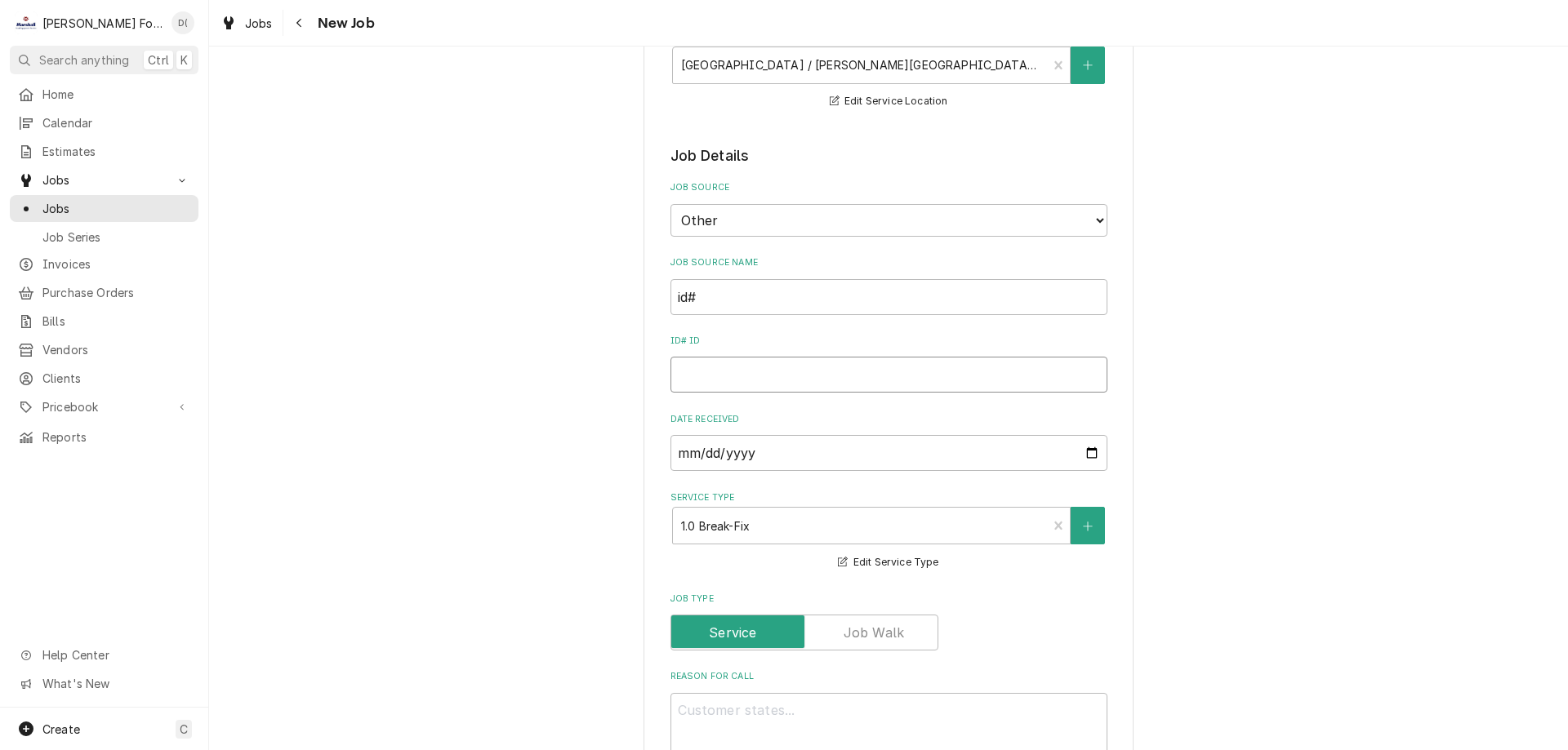
type textarea "x"
type input "8"
type textarea "x"
type input "89"
type textarea "x"
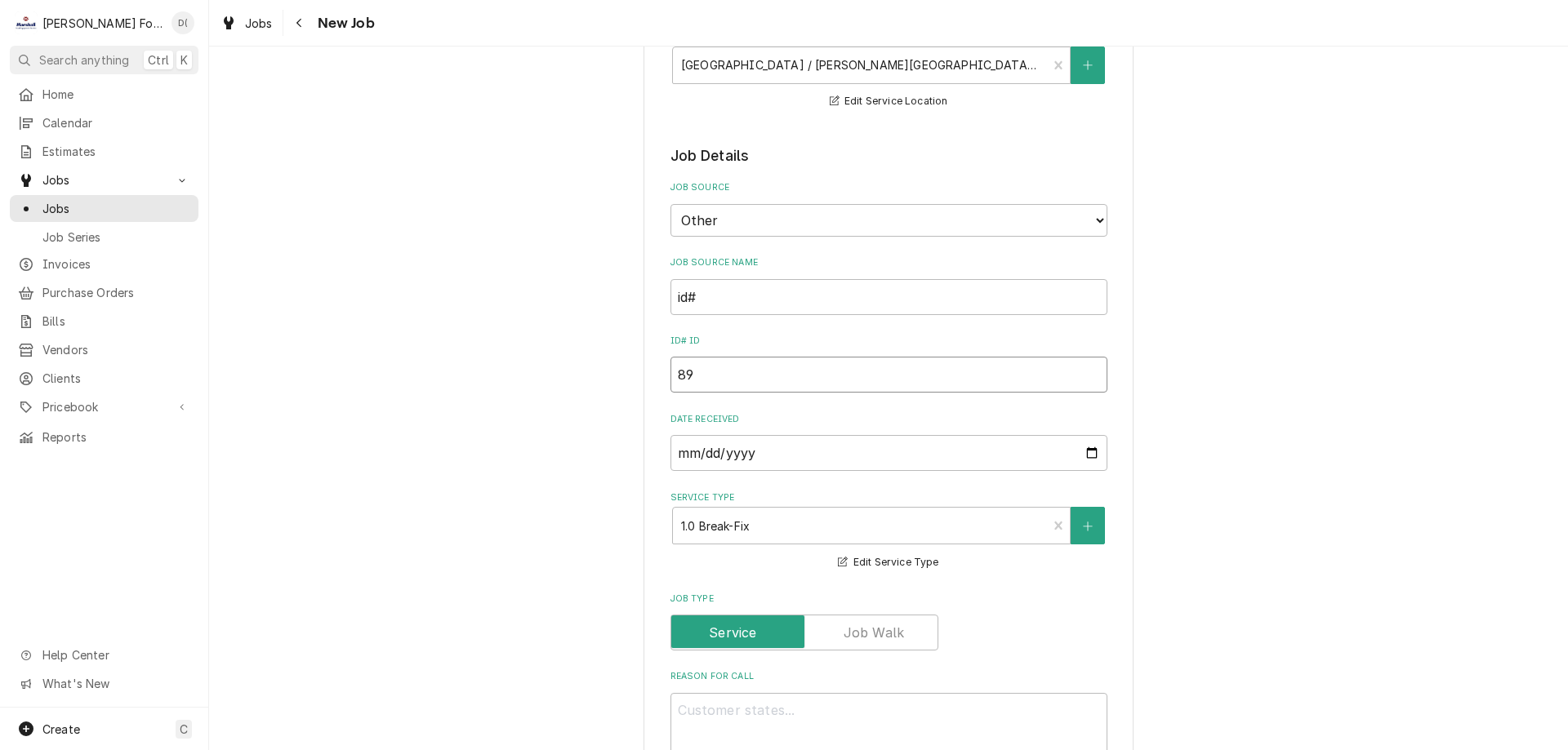
type input "898"
type textarea "x"
type input "8988"
type textarea "x"
type input "89889"
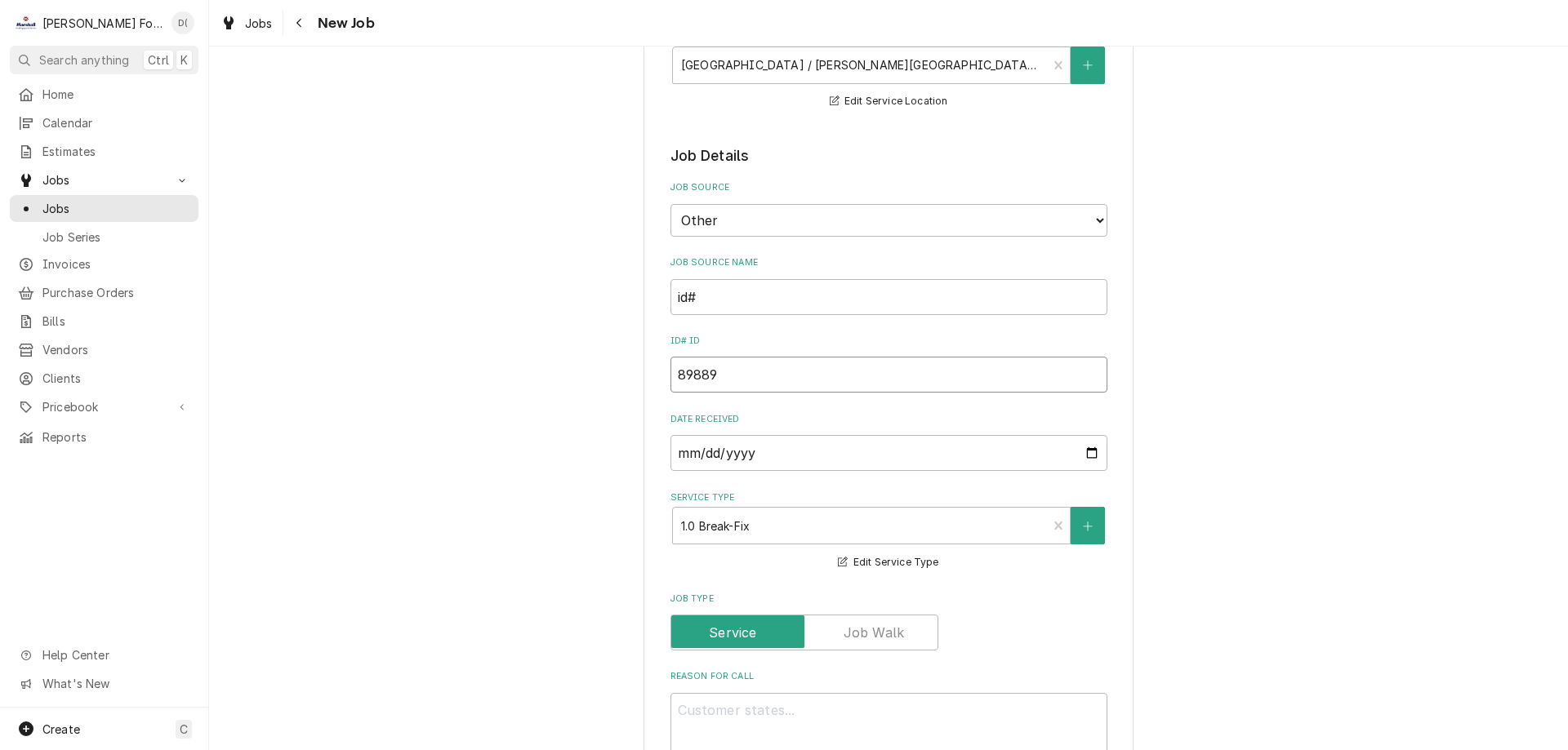
type textarea "x"
type input "89889"
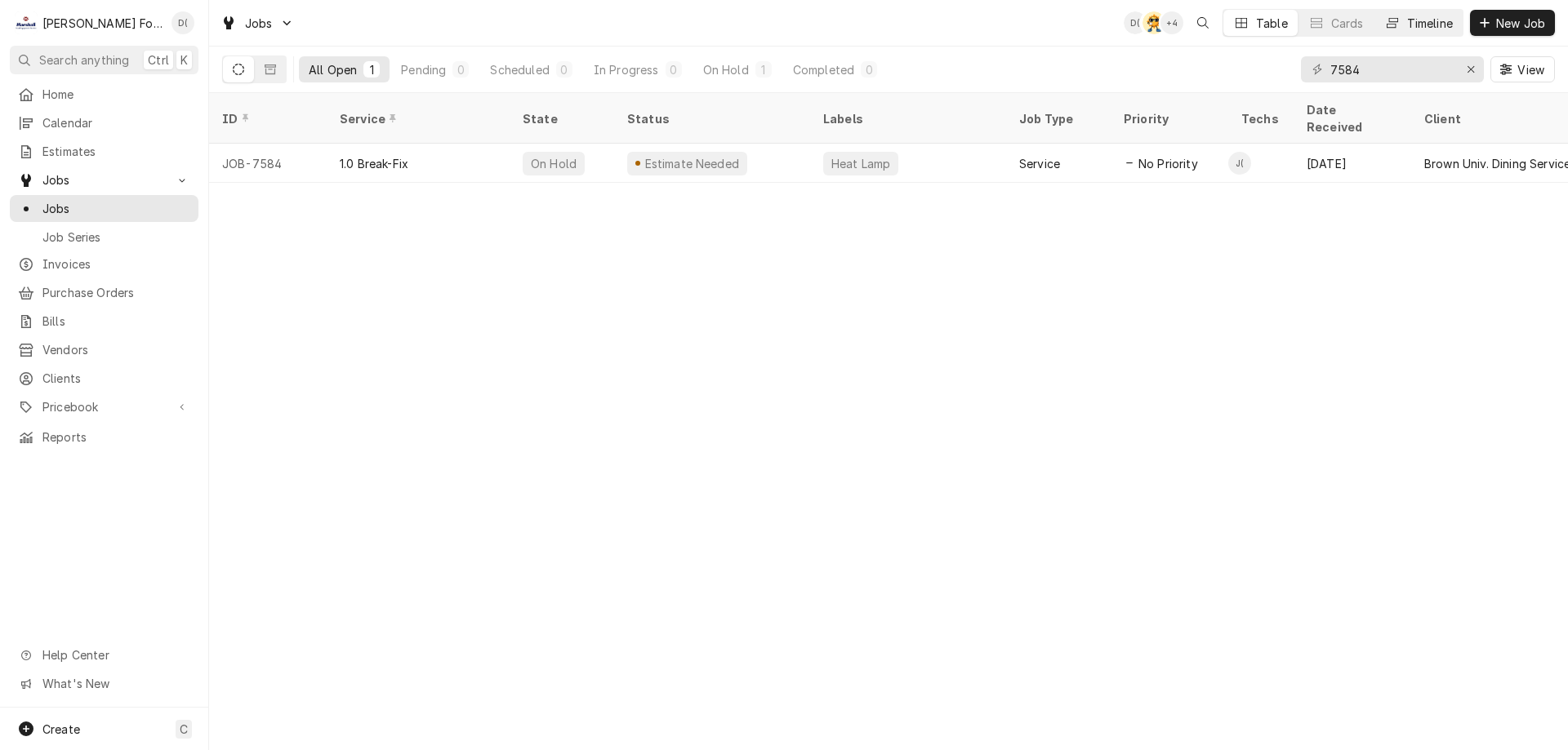
click at [1423, 16] on div "Timeline" at bounding box center [1430, 24] width 45 height 17
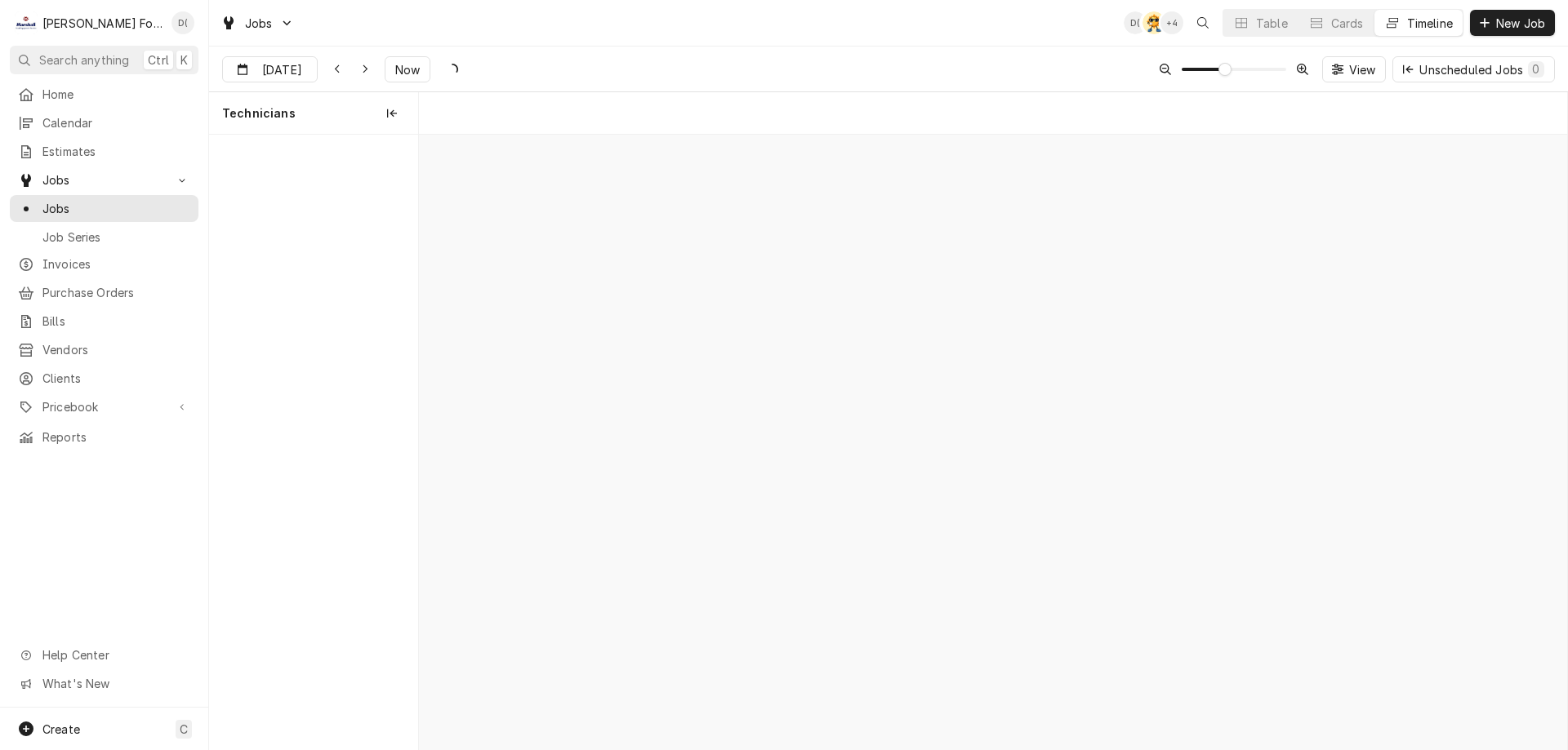
scroll to position [0, 22781]
click at [397, 73] on span "Now" at bounding box center [408, 70] width 31 height 17
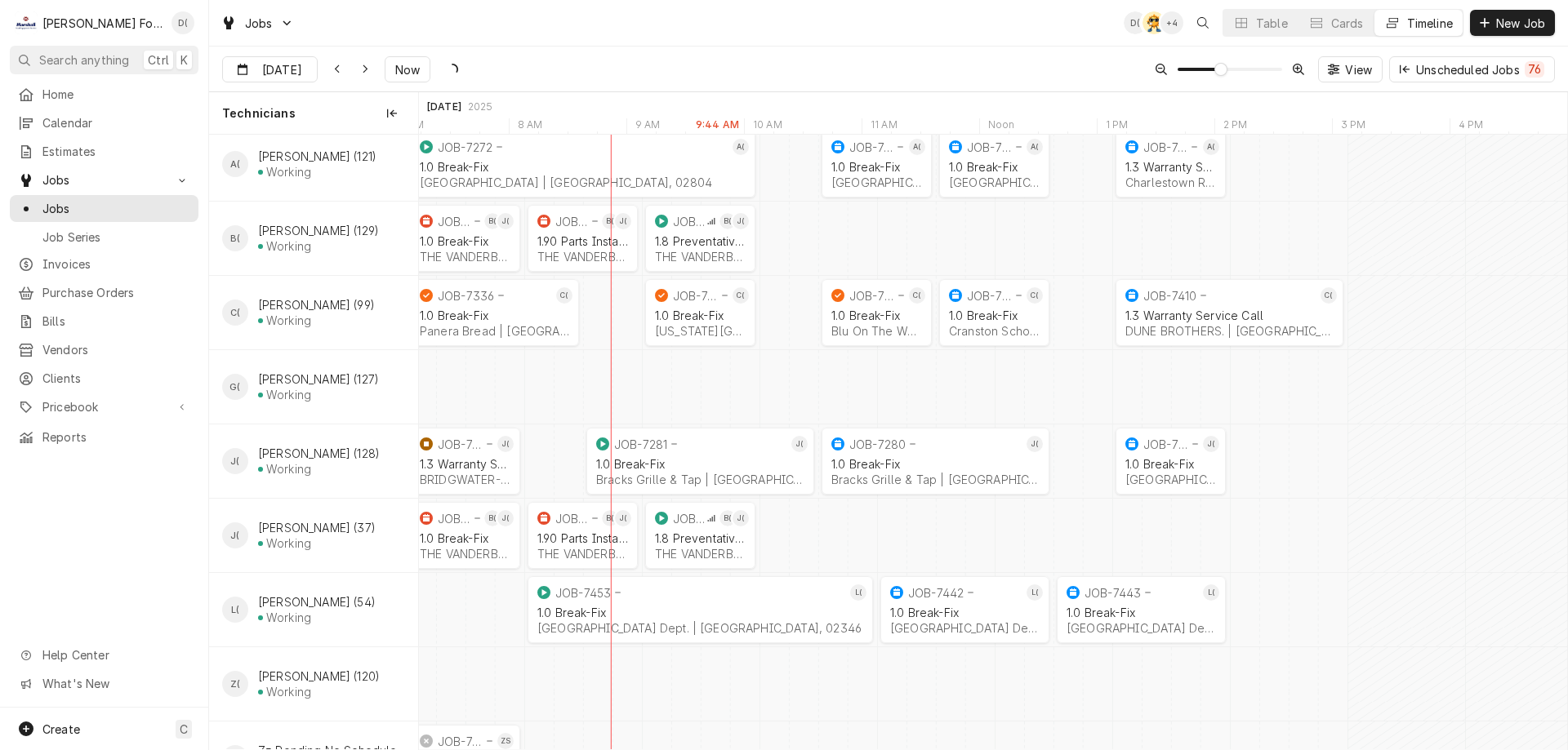
scroll to position [0, 23390]
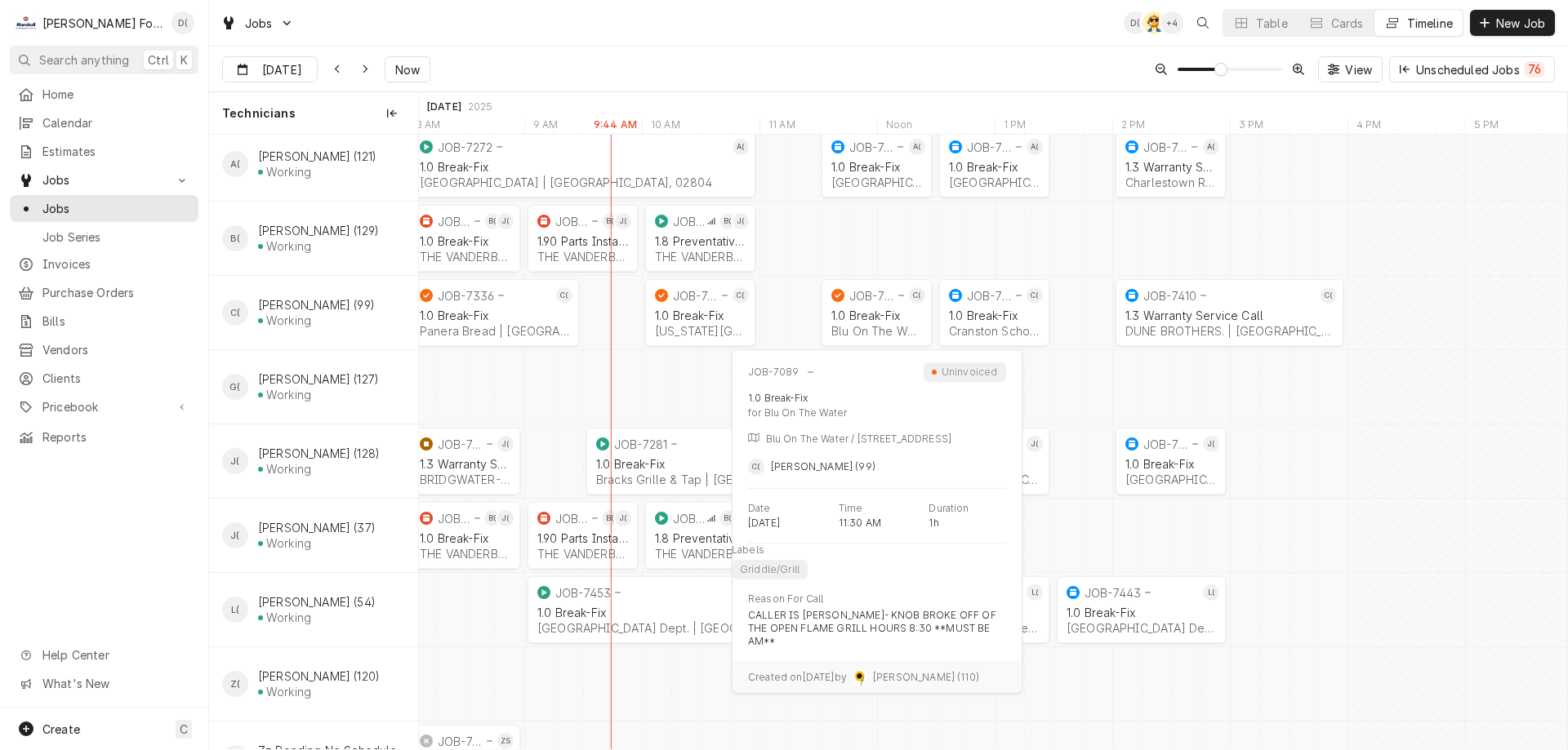
click at [852, 315] on div "1.0 Break-Fix" at bounding box center [877, 315] width 91 height 14
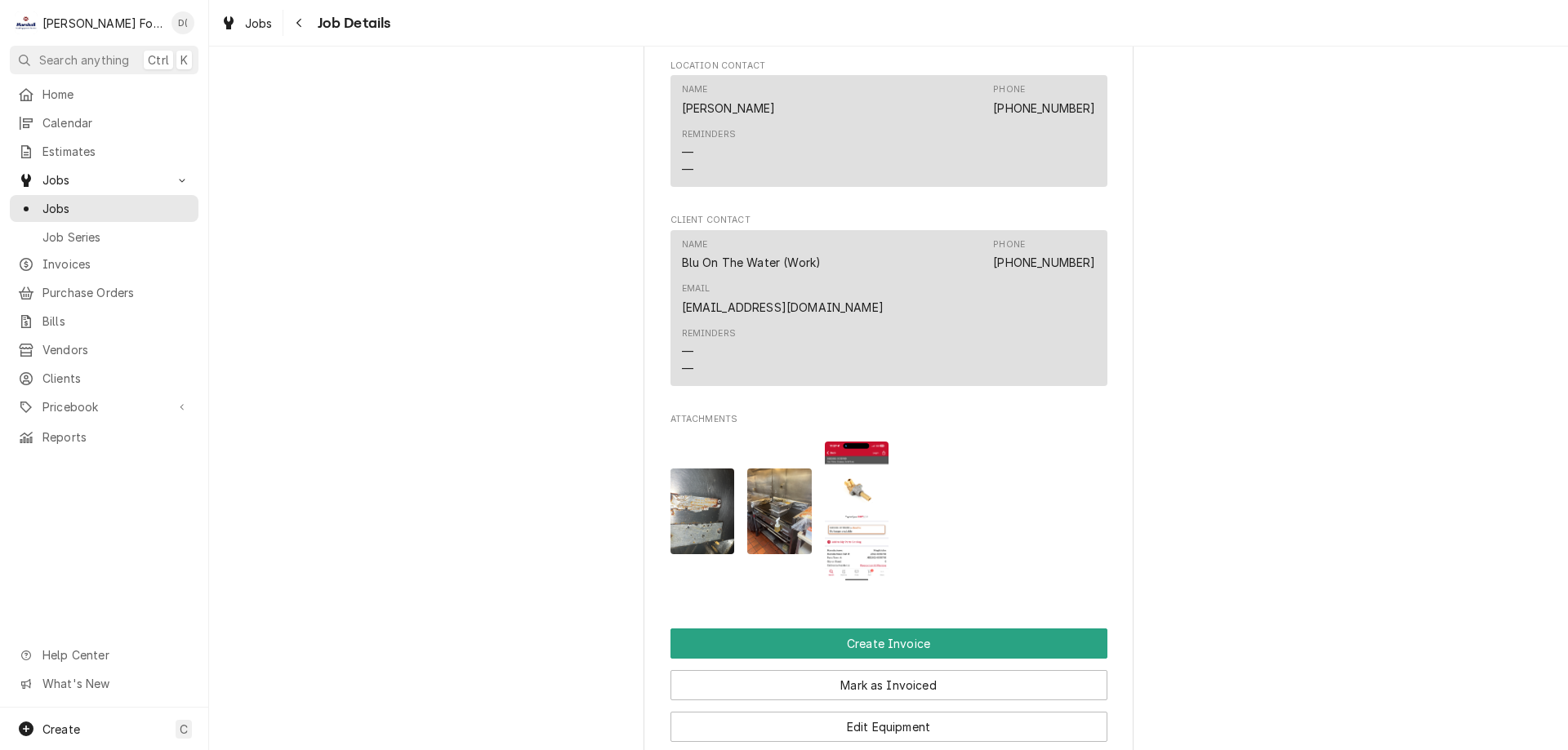
scroll to position [1551, 0]
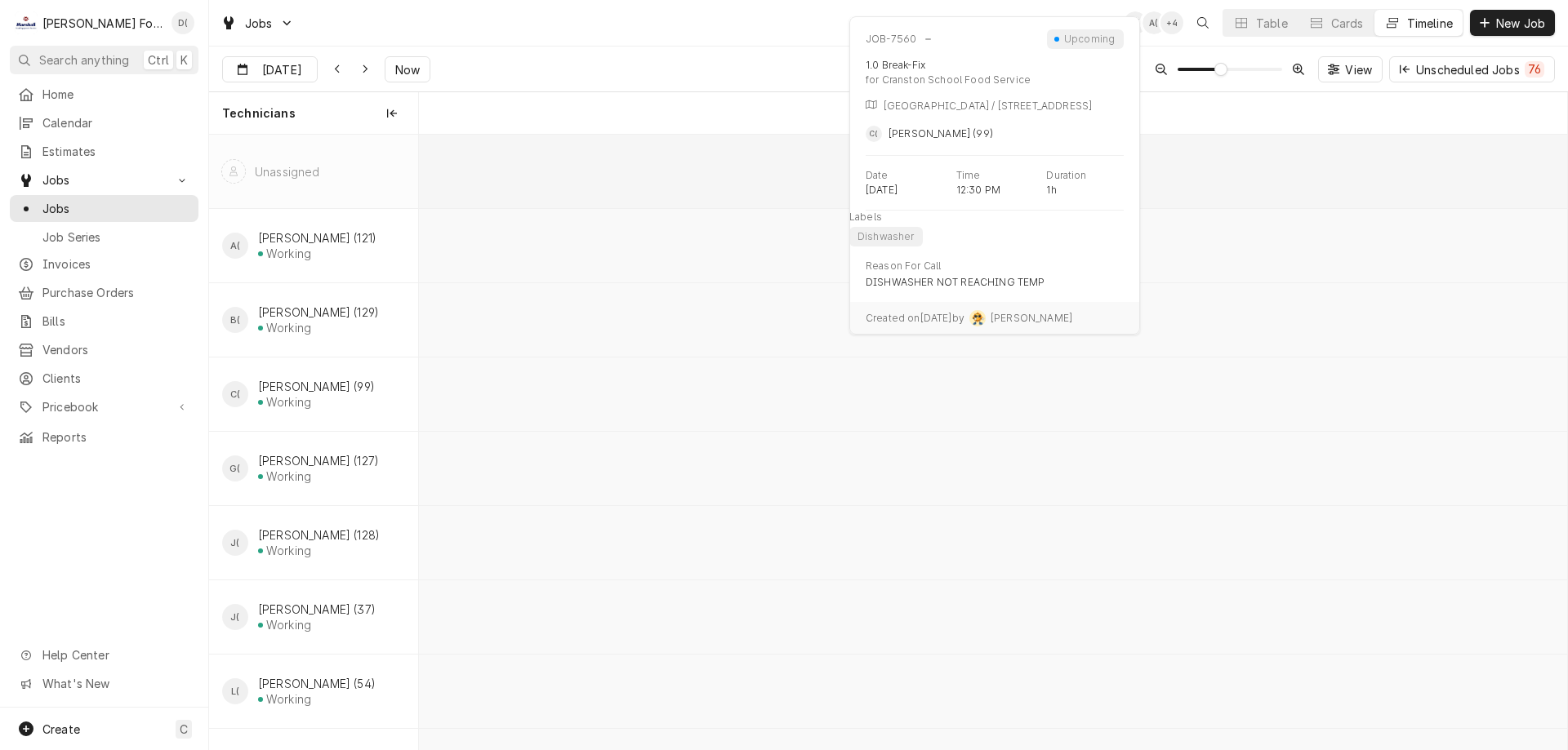
scroll to position [0, 22773]
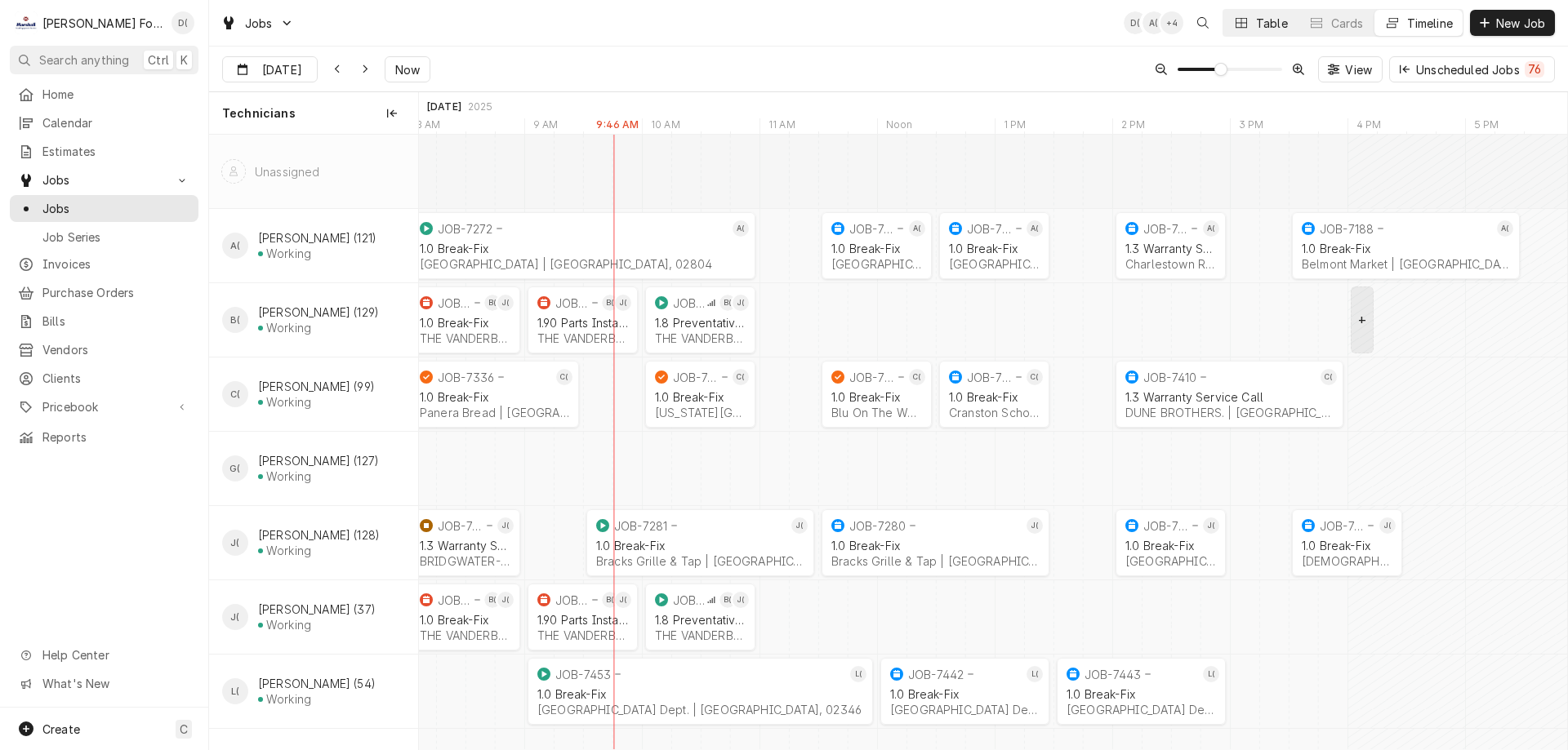
click at [1247, 26] on div "Dynamic Content Wrapper" at bounding box center [1241, 23] width 17 height 17
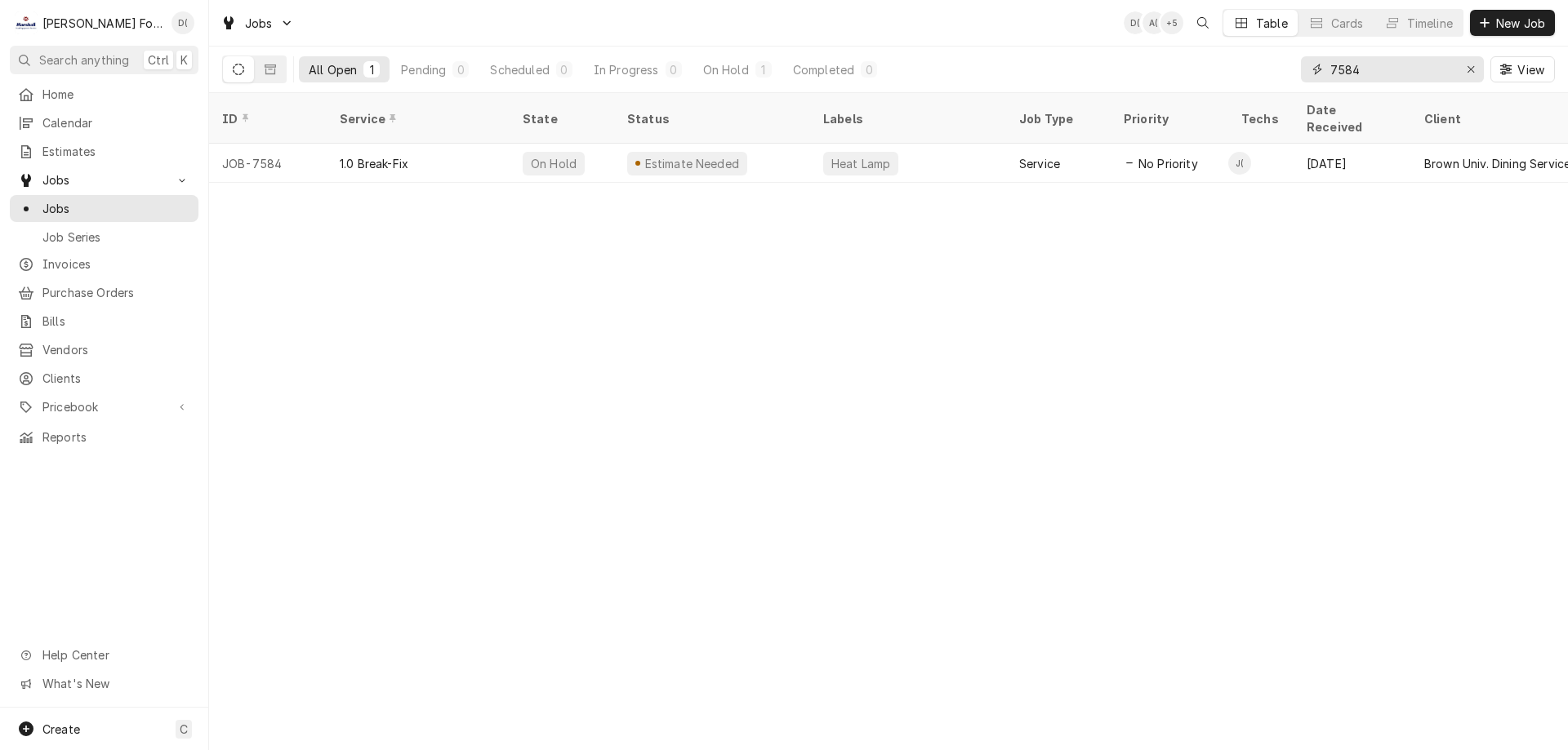
click at [1381, 68] on input "7584" at bounding box center [1392, 70] width 123 height 26
type input "7"
type input "6"
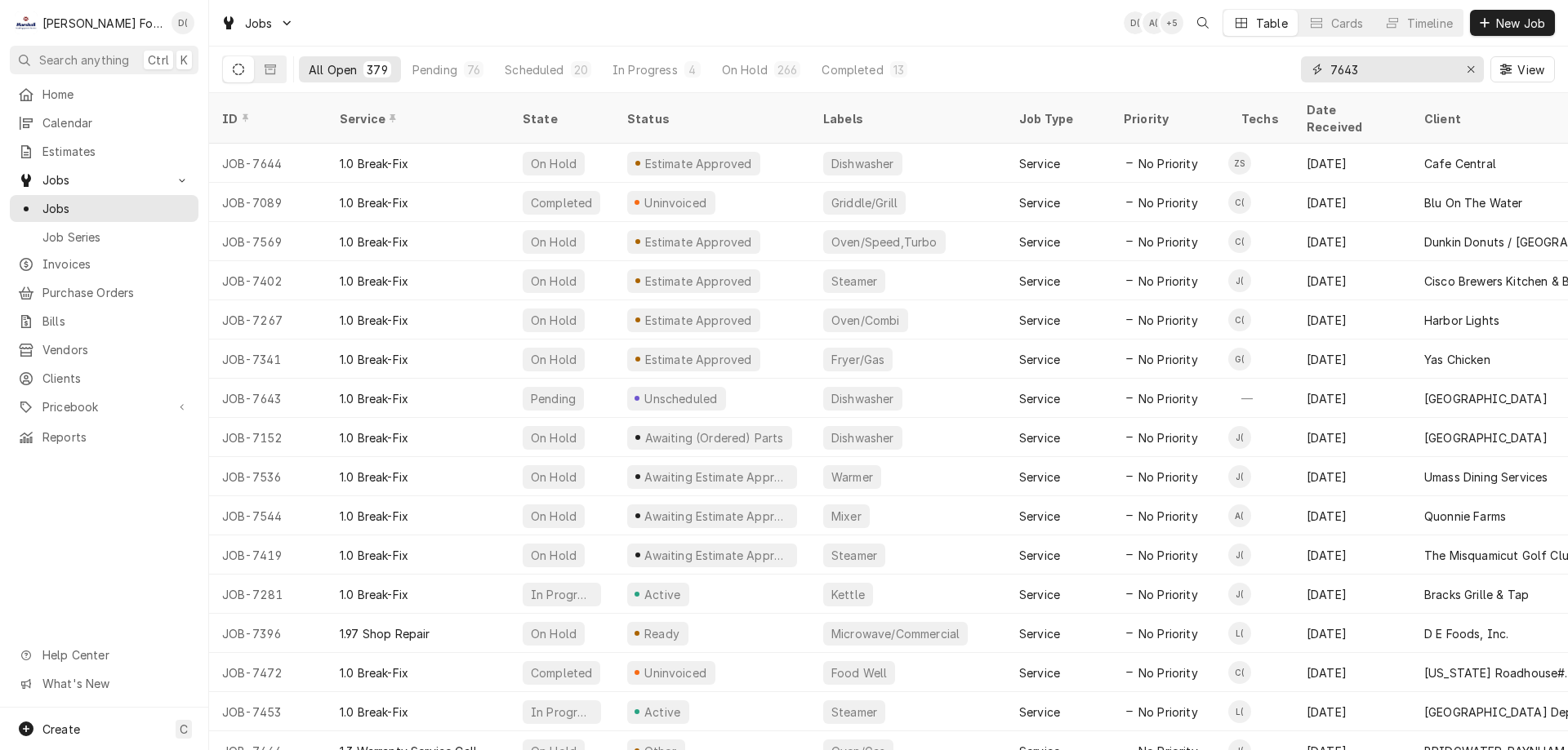
type input "7643"
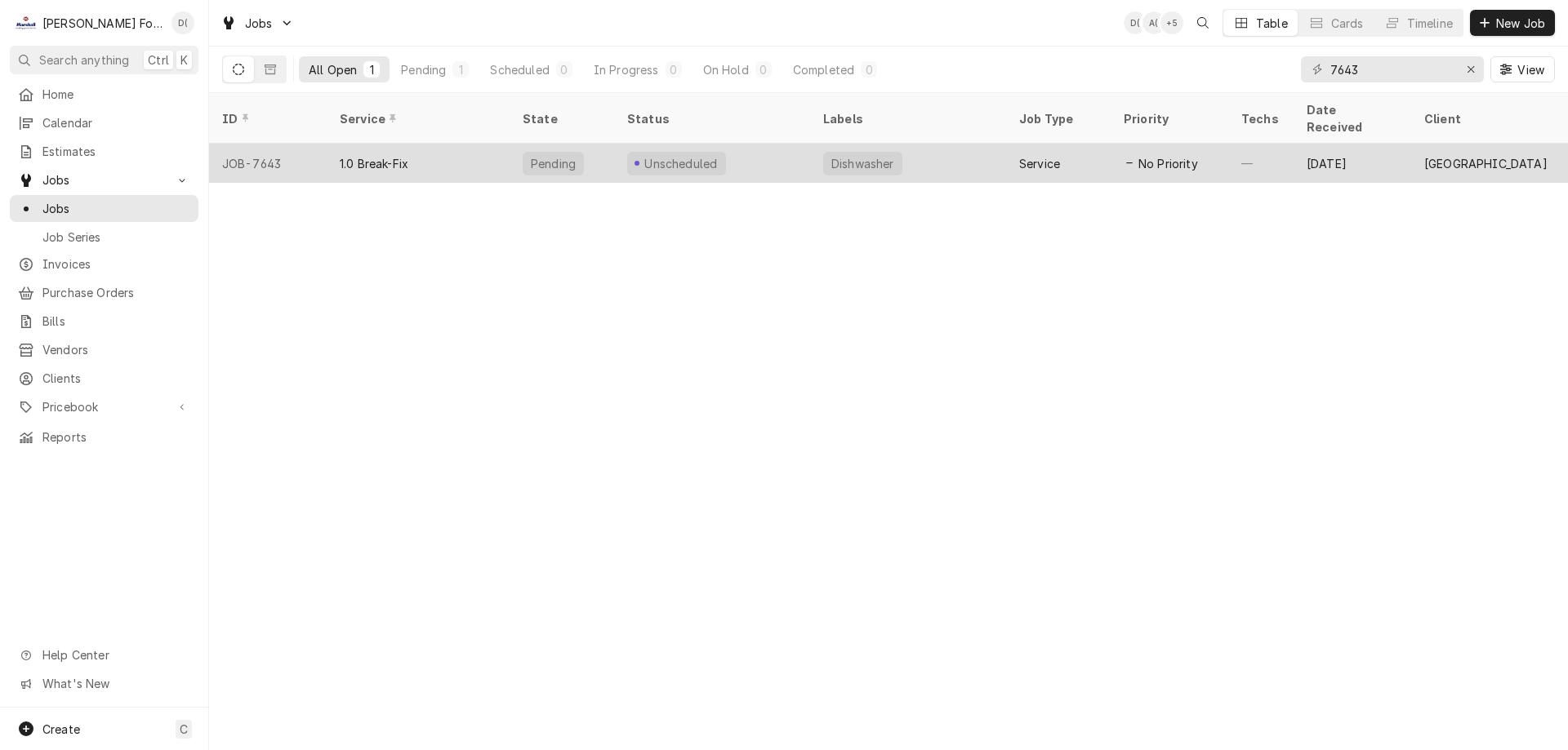
click at [659, 155] on div "Unscheduled" at bounding box center [682, 164] width 77 height 17
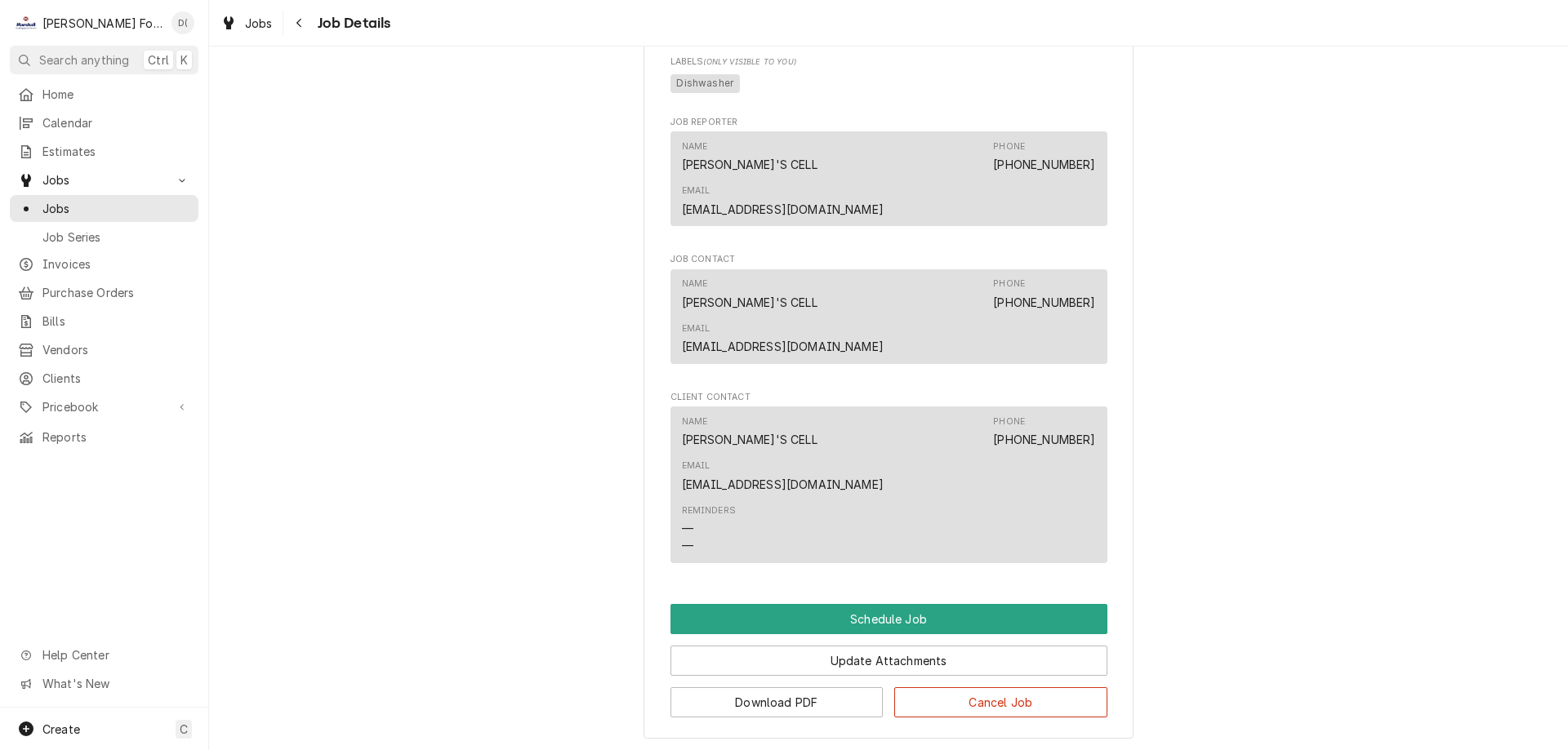
scroll to position [1388, 0]
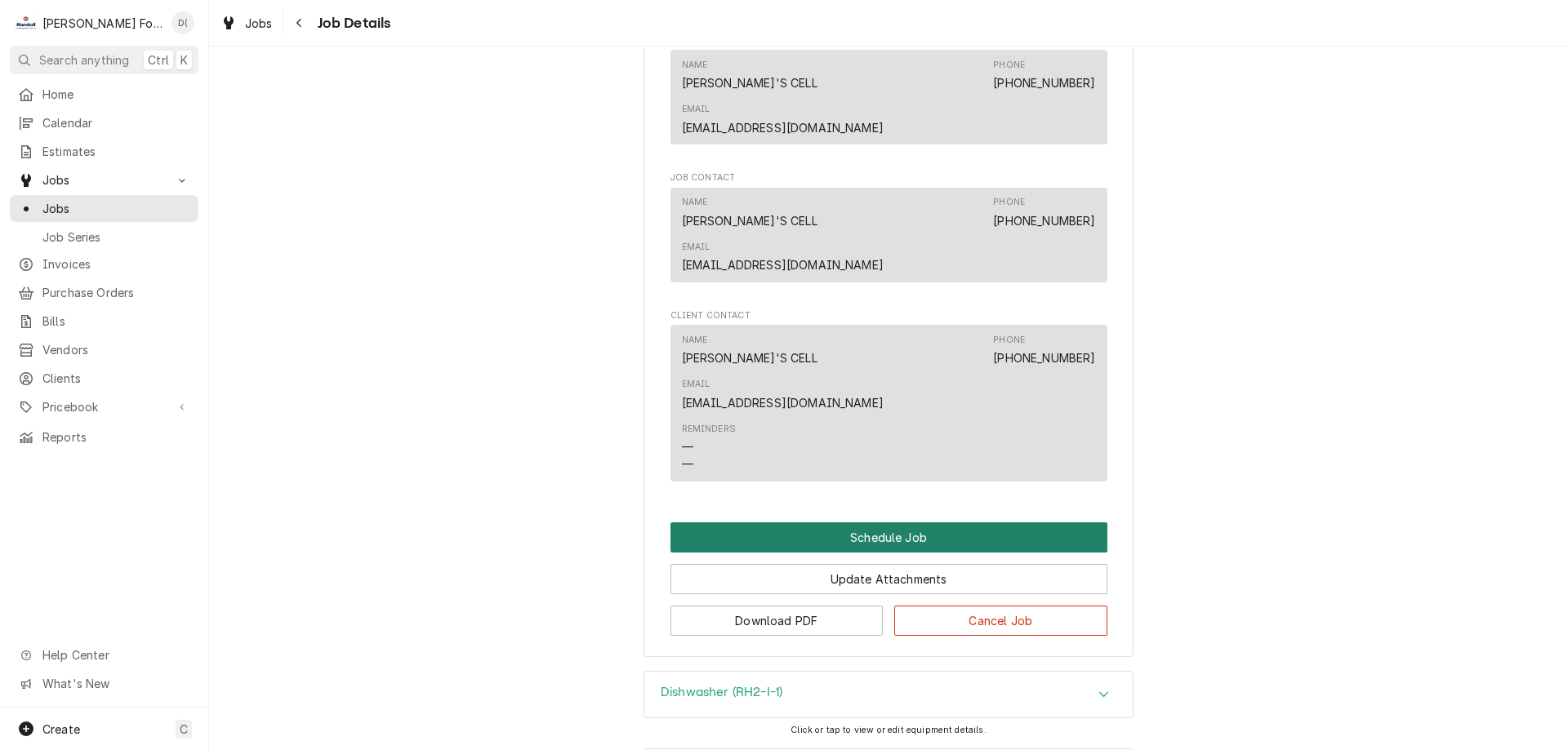
click at [878, 523] on button "Schedule Job" at bounding box center [888, 537] width 437 height 30
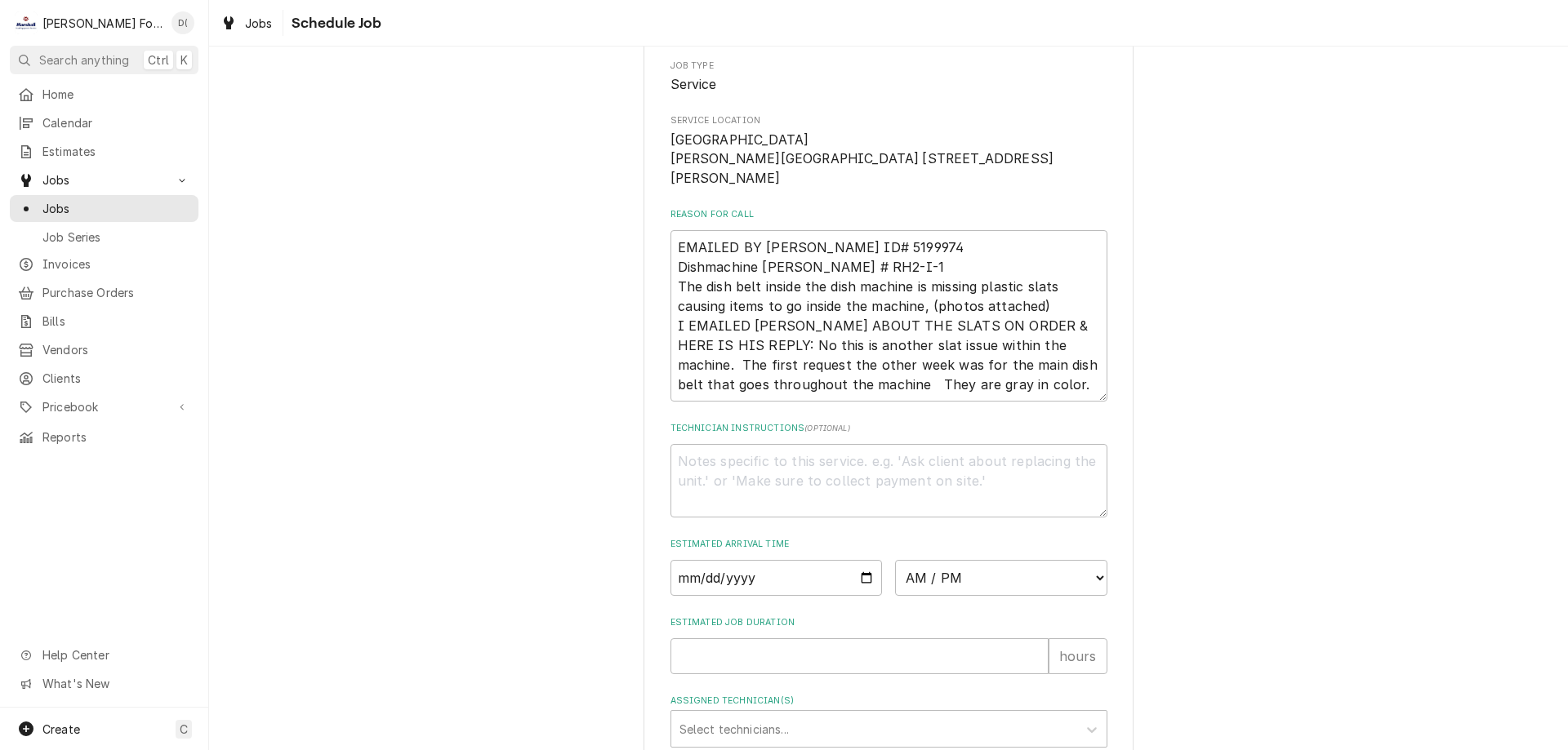
scroll to position [342, 0]
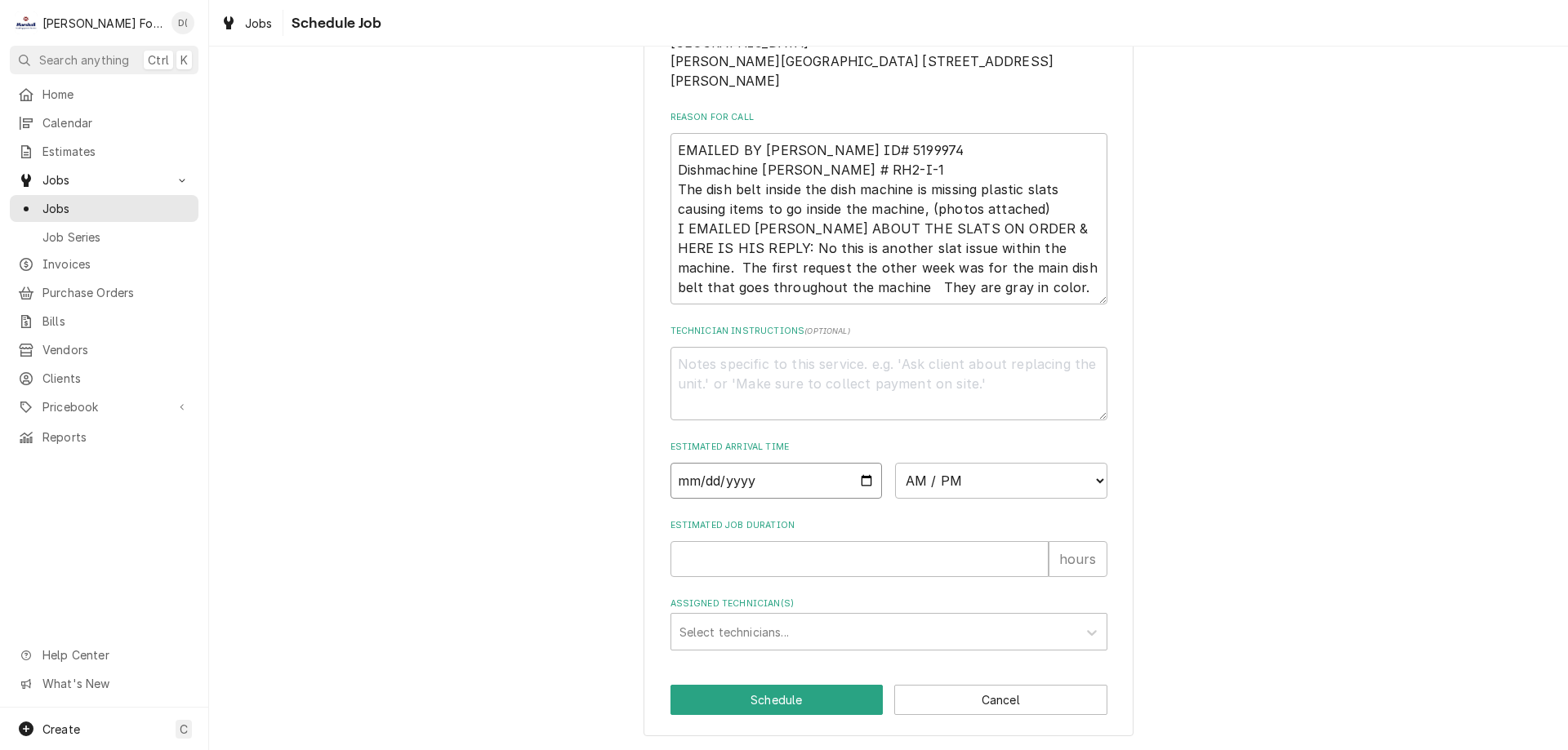
click at [864, 486] on input "Date" at bounding box center [777, 480] width 213 height 36
type input "2025-10-01"
type textarea "x"
click at [954, 487] on select "AM / PM 6:00 AM 6:15 AM 6:30 AM 6:45 AM 7:00 AM 7:15 AM 7:30 AM 7:45 AM 8:00 AM…" at bounding box center [1001, 480] width 213 height 36
select select "16:00:00"
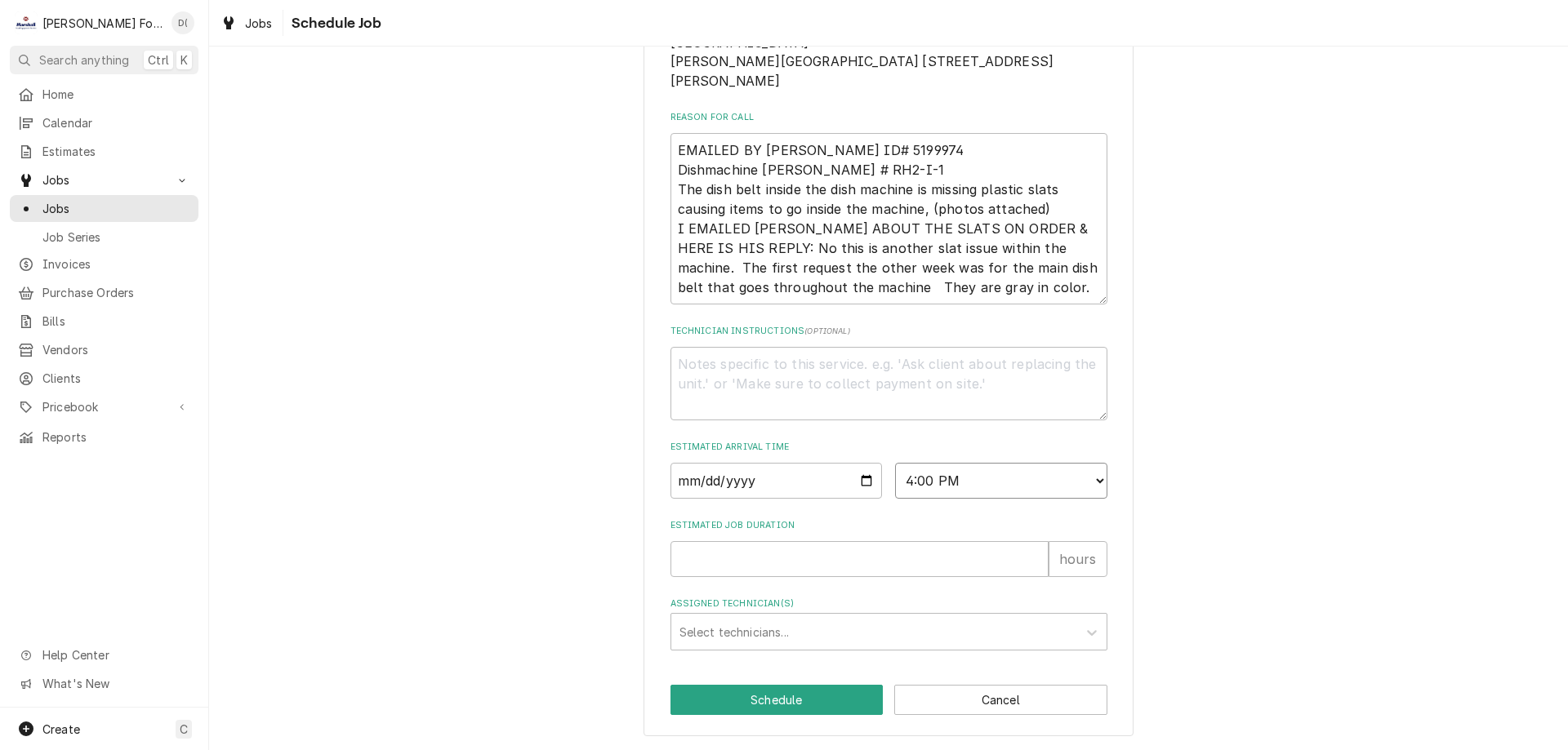
click at [895, 463] on select "AM / PM 6:00 AM 6:15 AM 6:30 AM 6:45 AM 7:00 AM 7:15 AM 7:30 AM 7:45 AM 8:00 AM…" at bounding box center [1001, 480] width 213 height 36
click at [791, 552] on input "Estimated Job Duration" at bounding box center [859, 558] width 378 height 36
type textarea "x"
type input "1"
click at [787, 627] on div "Assigned Technician(s)" at bounding box center [874, 632] width 390 height 30
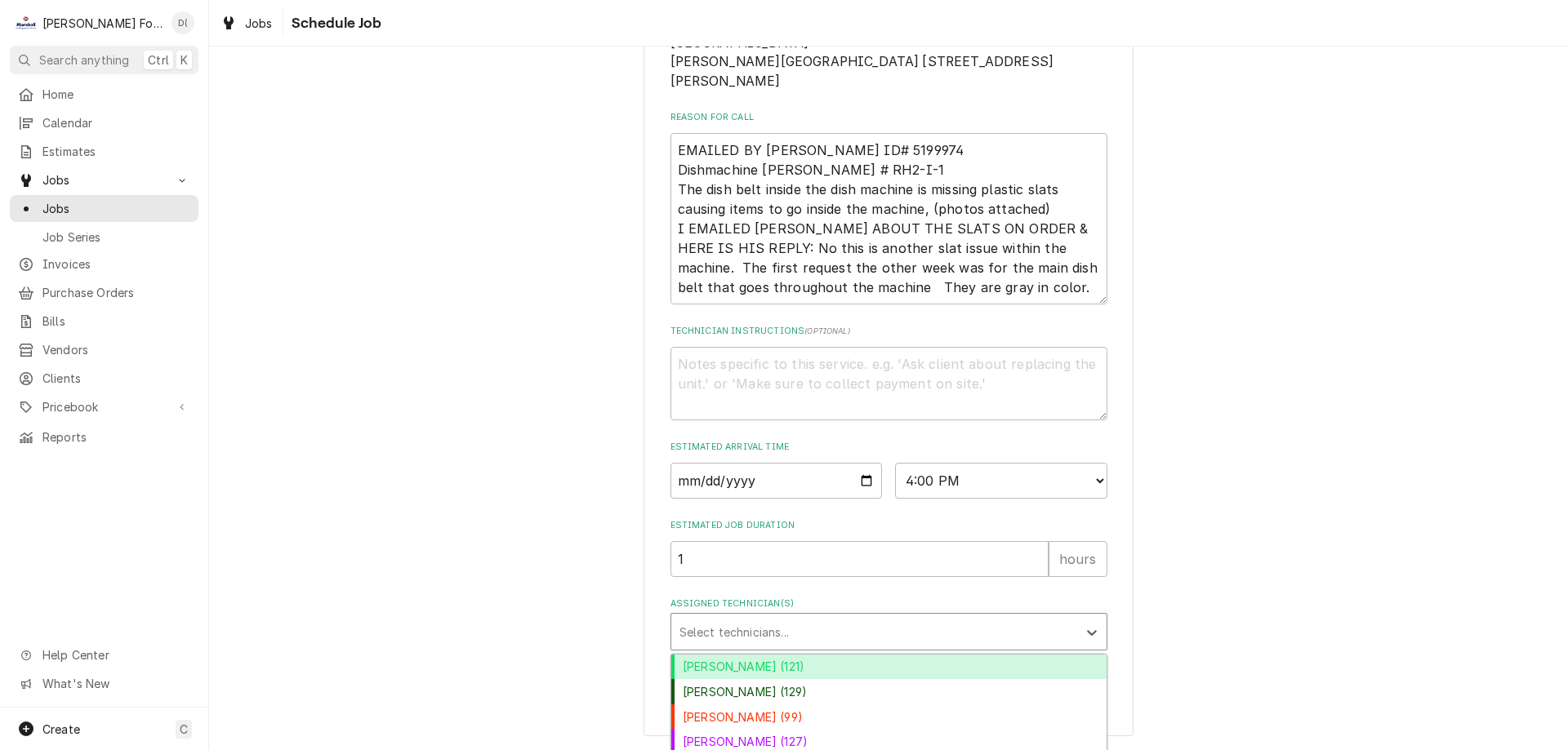
scroll to position [472, 0]
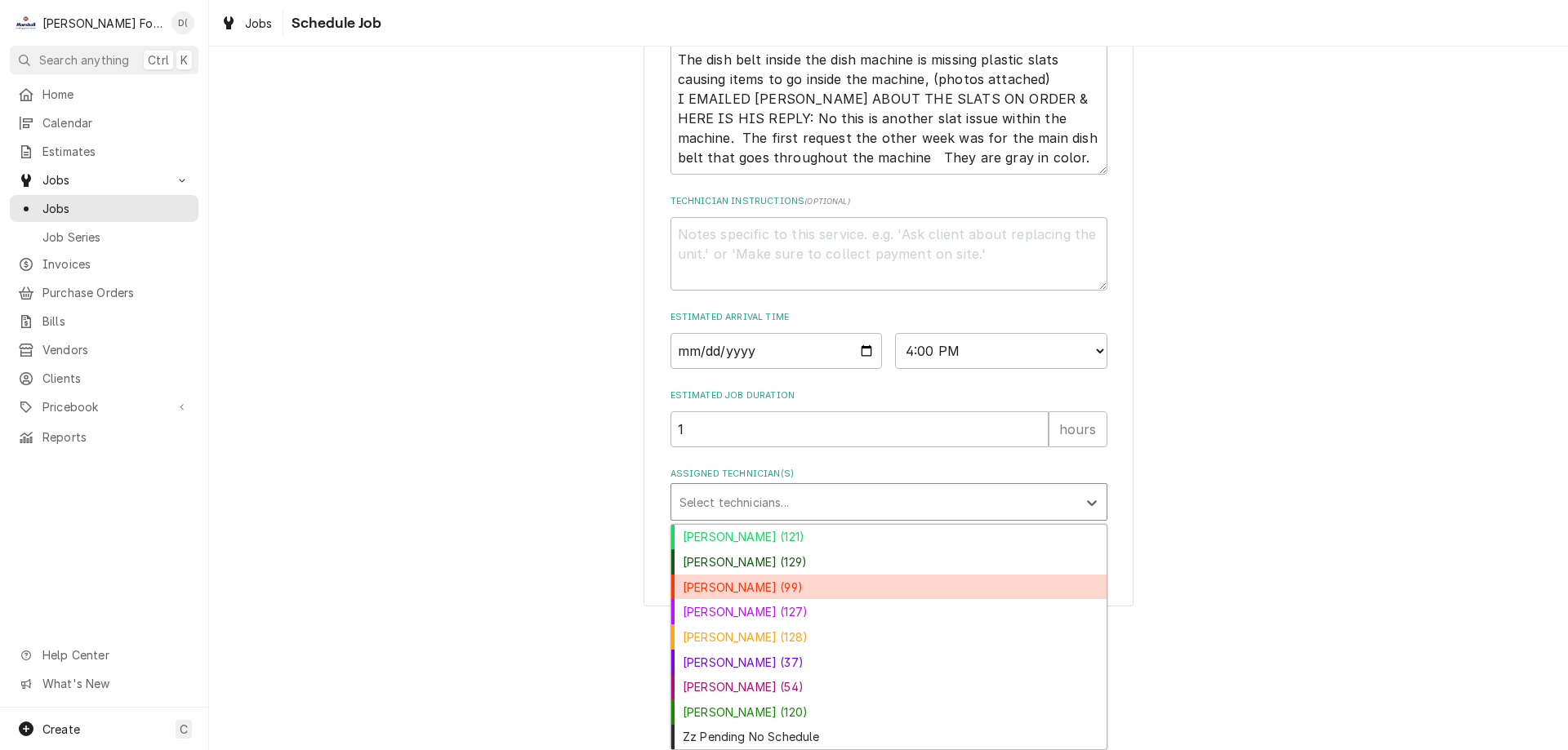
click at [772, 597] on div "Chris Branca (99)" at bounding box center [889, 587] width 436 height 25
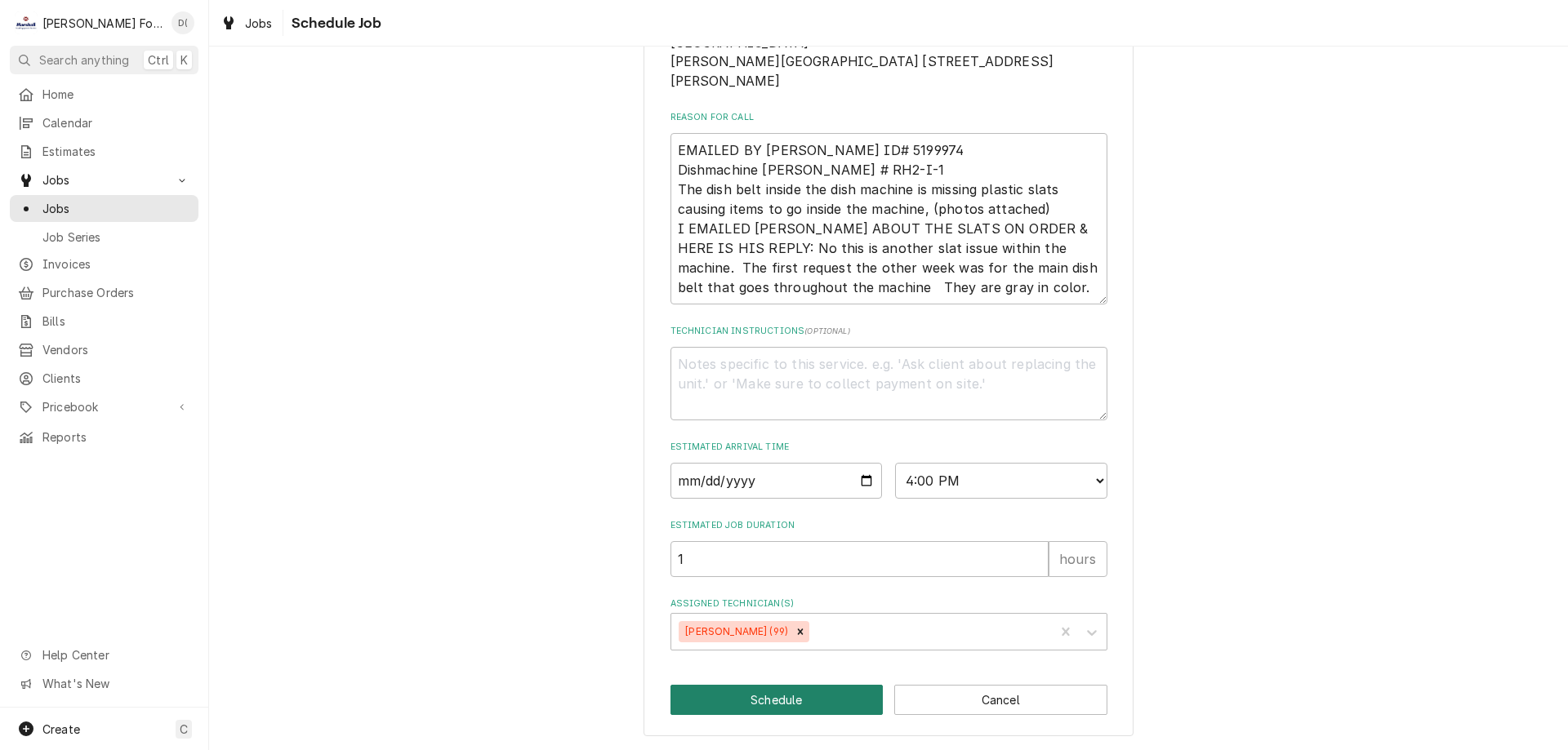
click at [766, 693] on button "Schedule" at bounding box center [777, 699] width 214 height 30
type textarea "x"
